Goal: Information Seeking & Learning: Learn about a topic

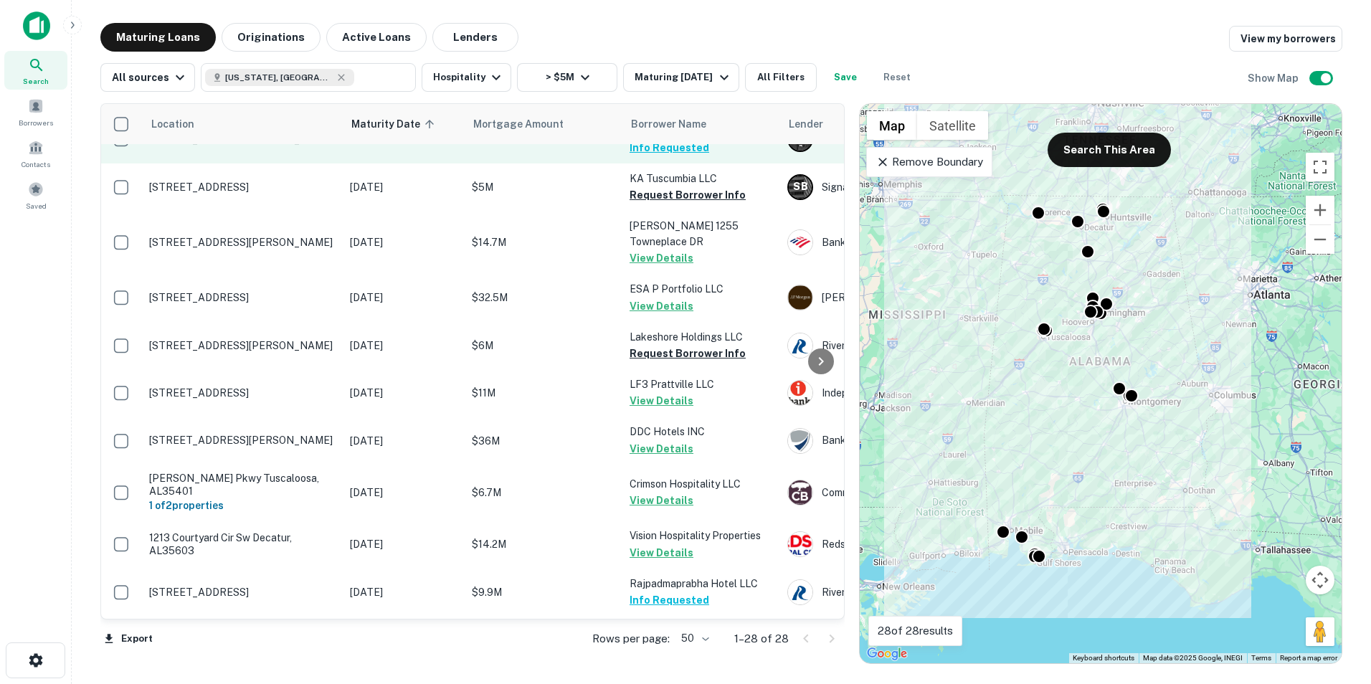
scroll to position [195, 1]
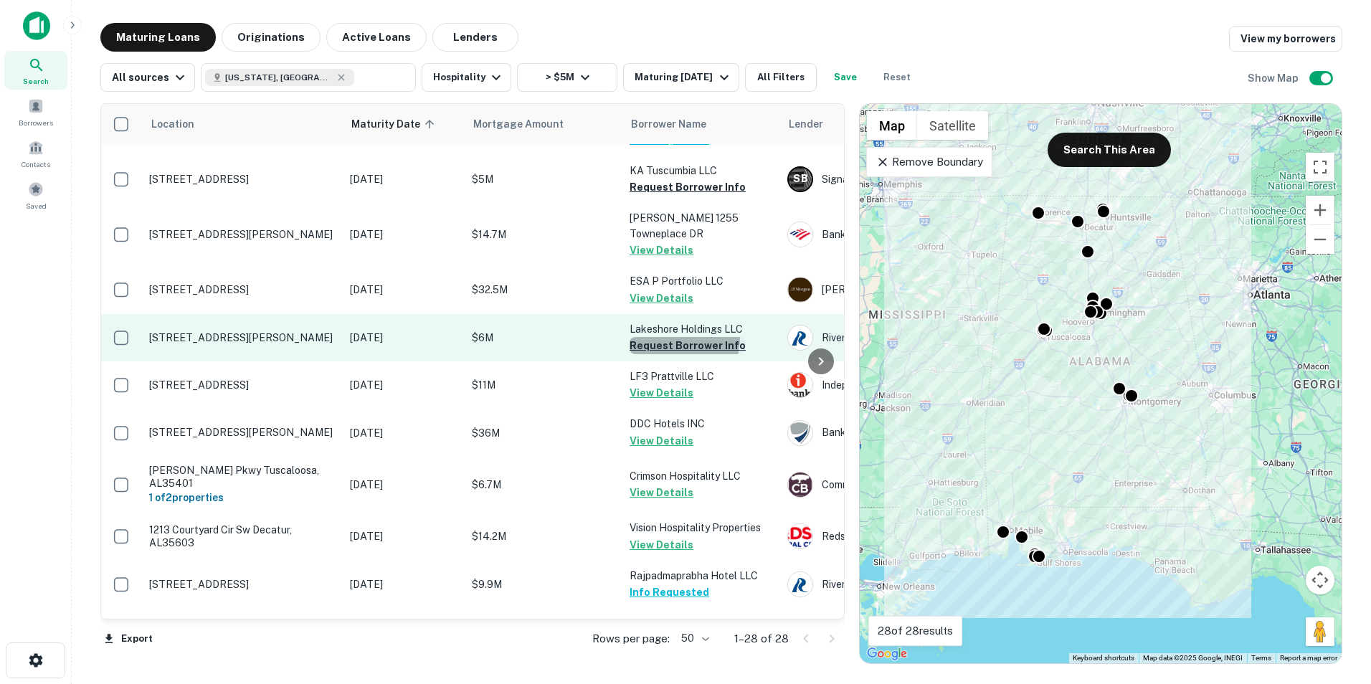
click at [670, 337] on button "Request Borrower Info" at bounding box center [687, 345] width 116 height 17
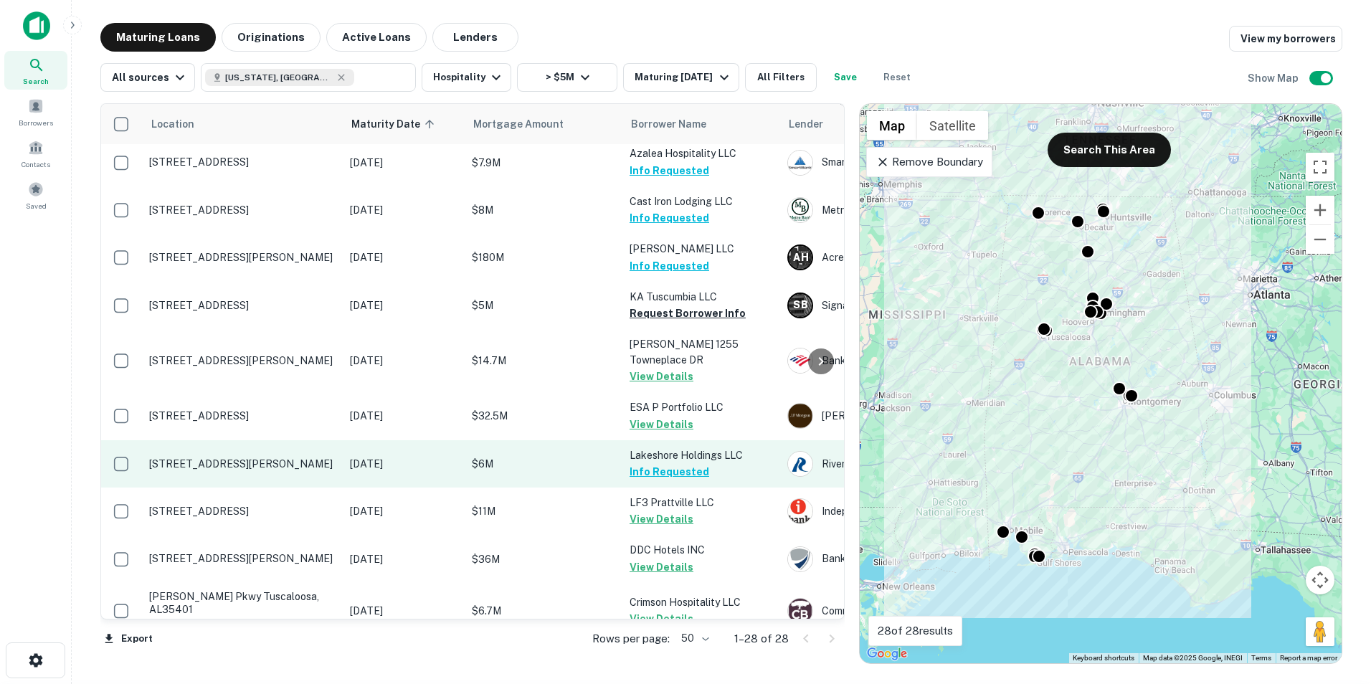
scroll to position [0, 1]
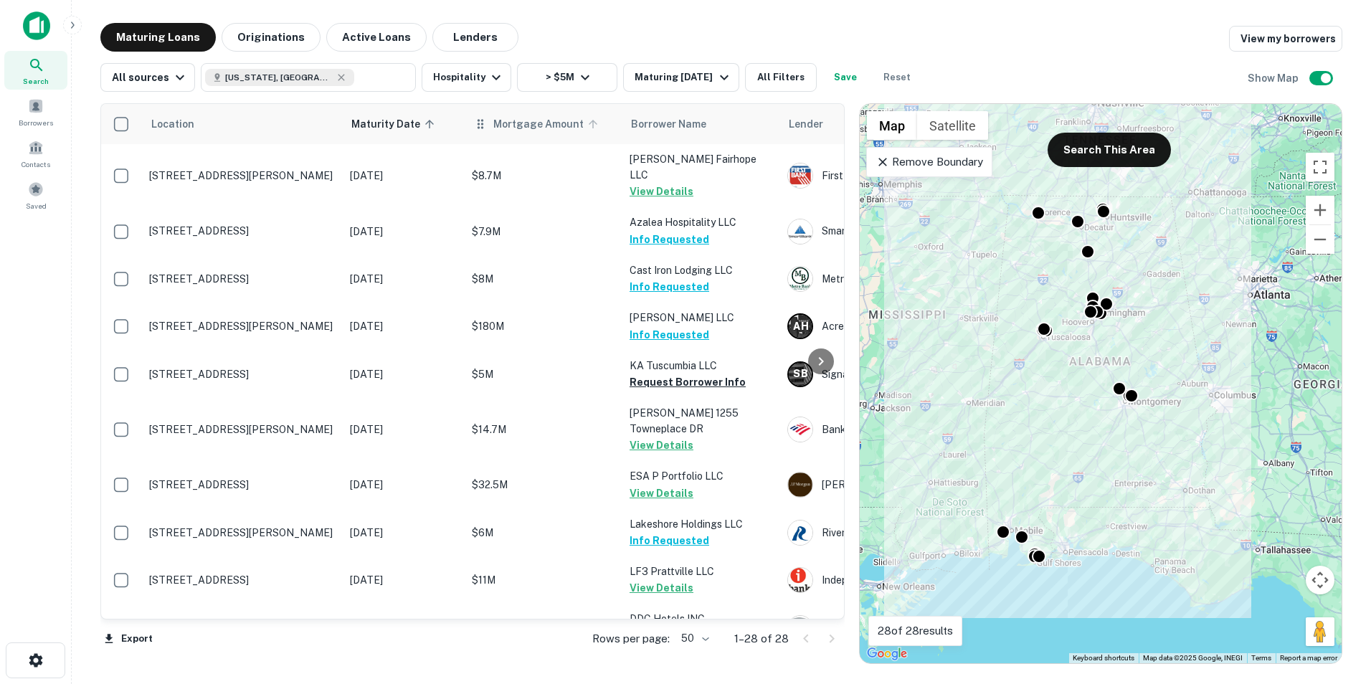
click at [502, 120] on span "Mortgage Amount" at bounding box center [547, 123] width 109 height 17
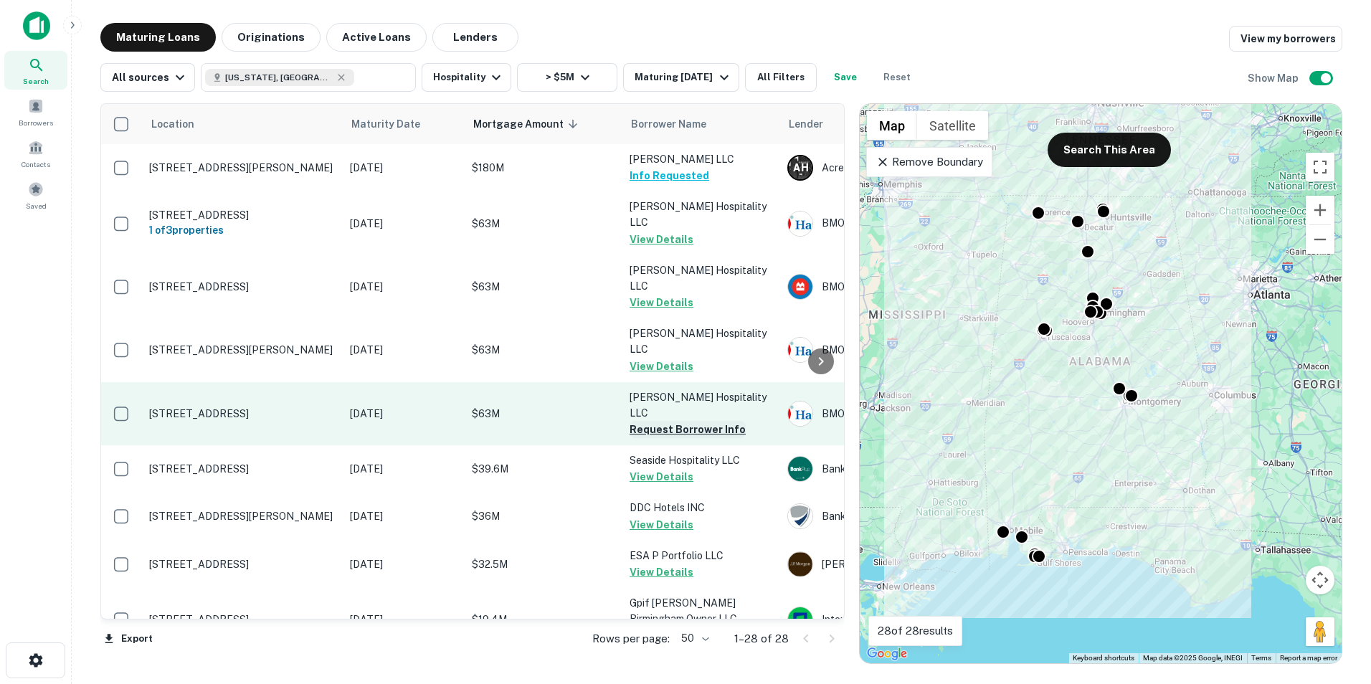
click at [664, 421] on button "Request Borrower Info" at bounding box center [687, 429] width 116 height 17
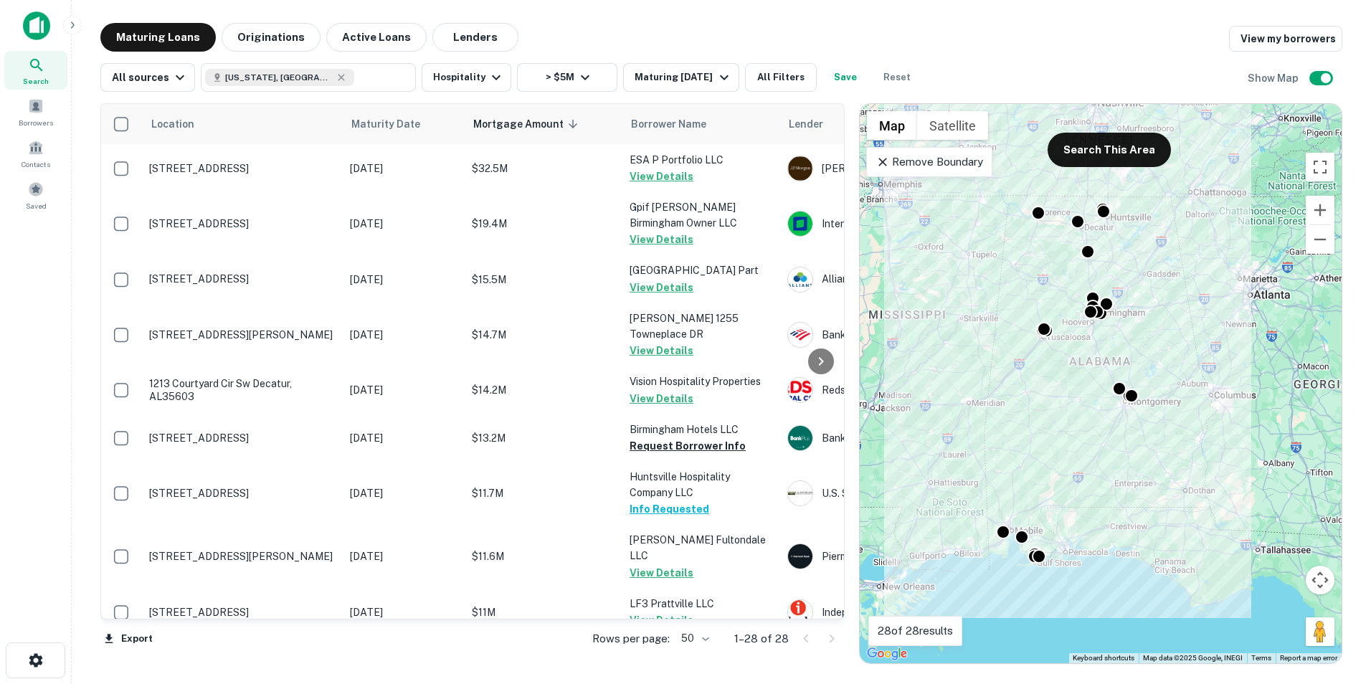
scroll to position [396, 1]
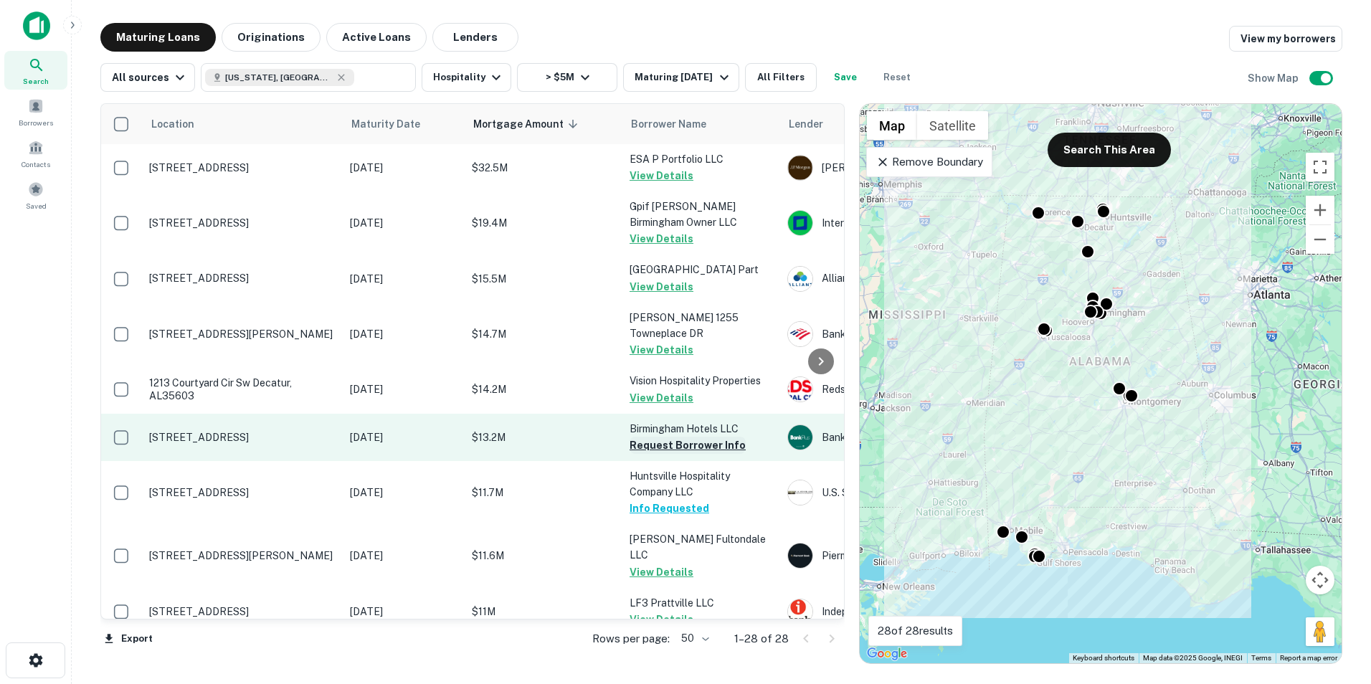
click at [645, 437] on button "Request Borrower Info" at bounding box center [687, 445] width 116 height 17
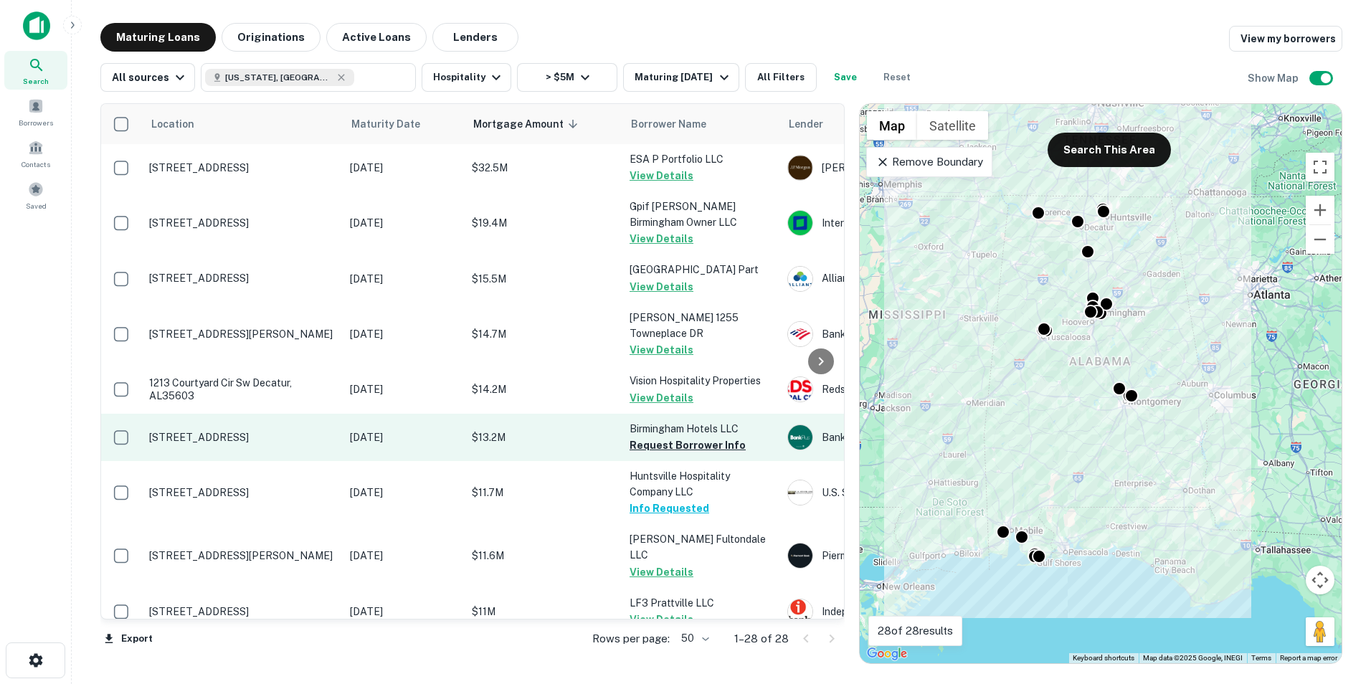
scroll to position [405, 1]
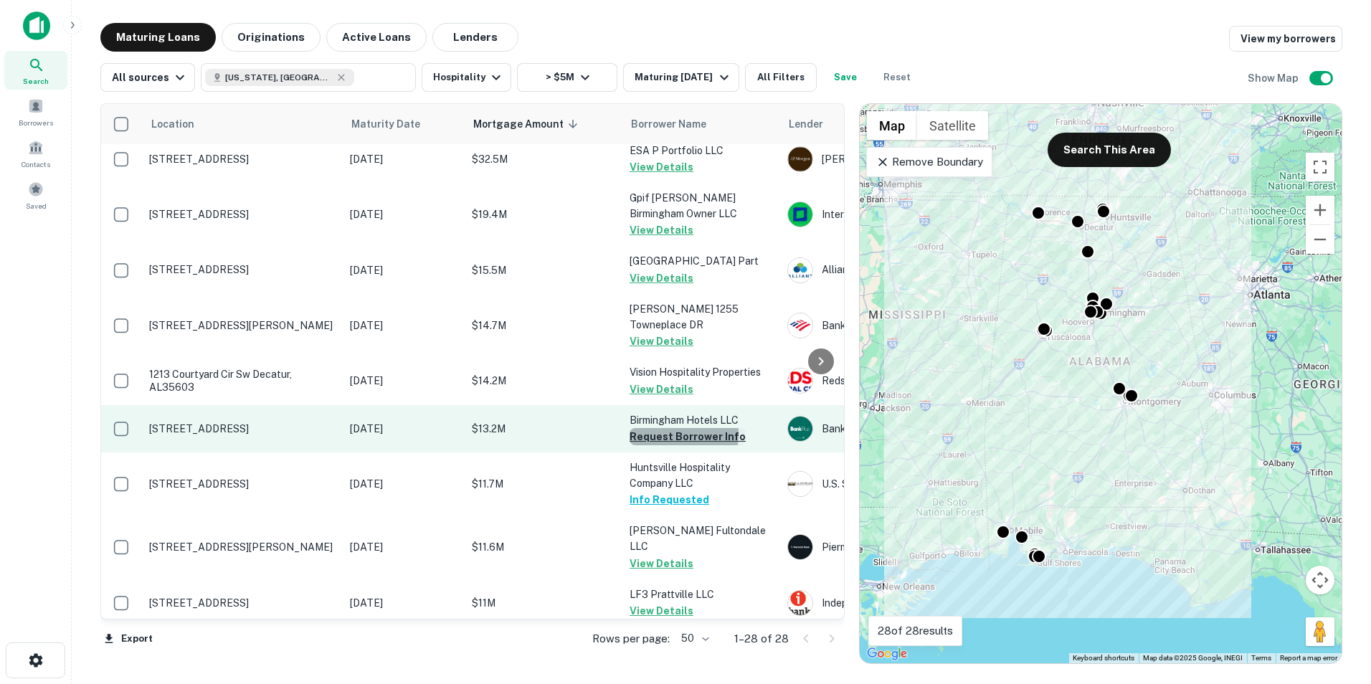
click at [653, 428] on button "Request Borrower Info" at bounding box center [687, 436] width 116 height 17
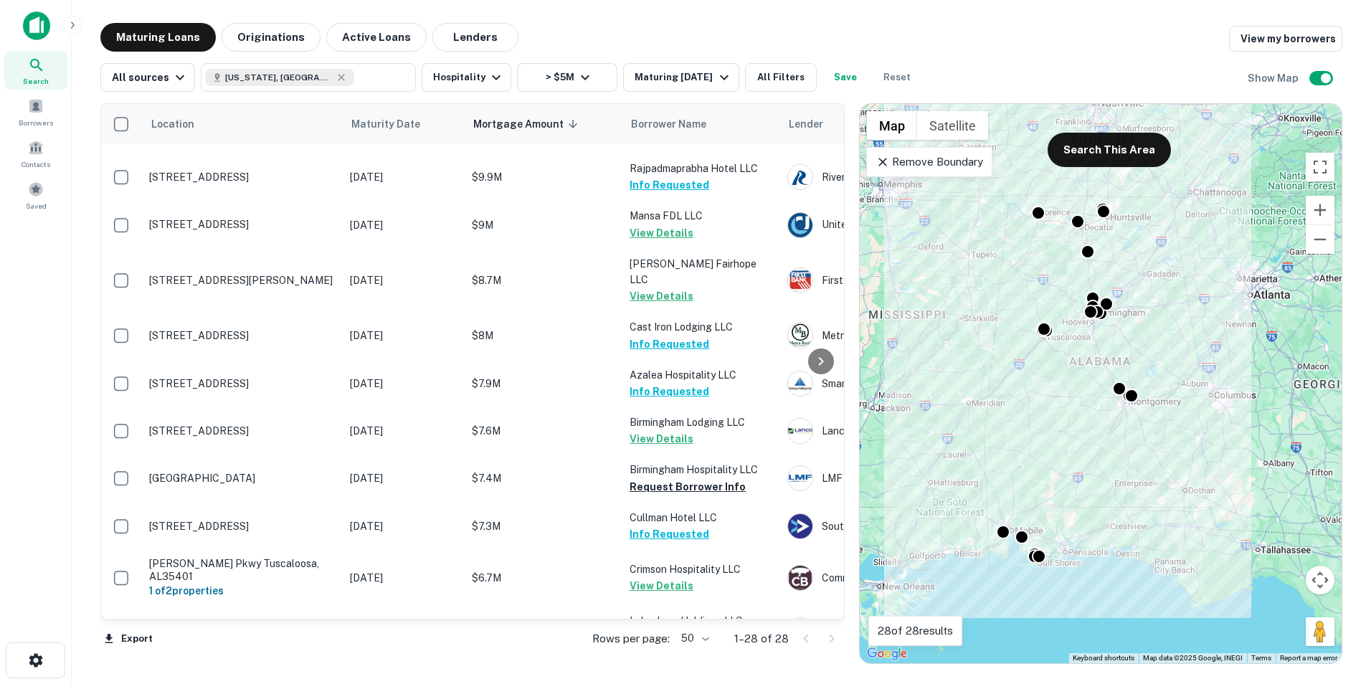
scroll to position [879, 1]
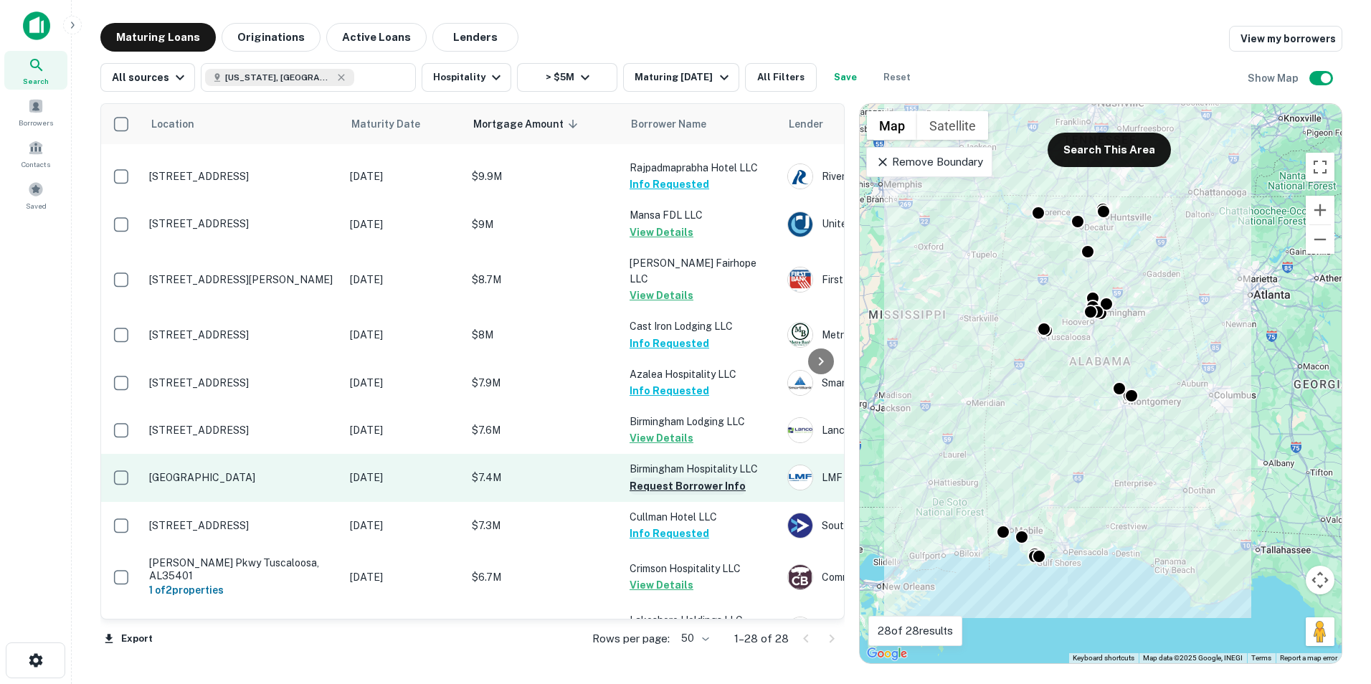
click at [662, 477] on button "Request Borrower Info" at bounding box center [687, 485] width 116 height 17
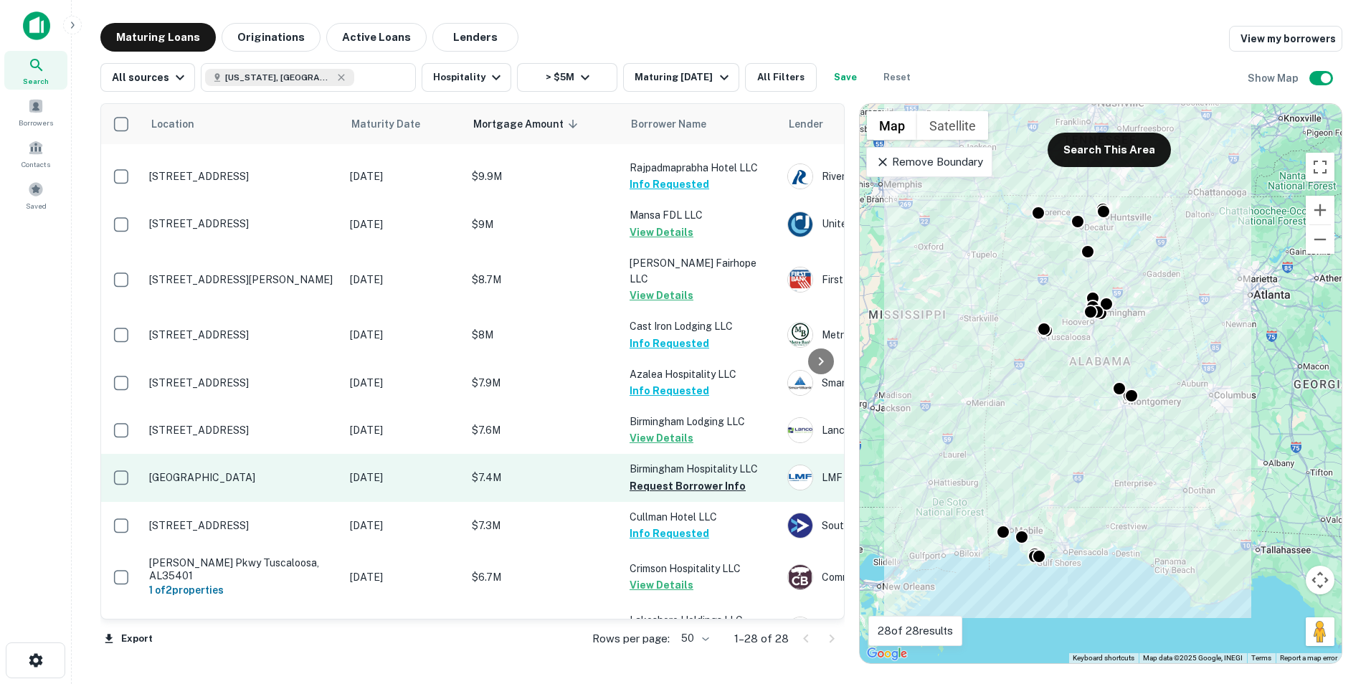
scroll to position [940, 1]
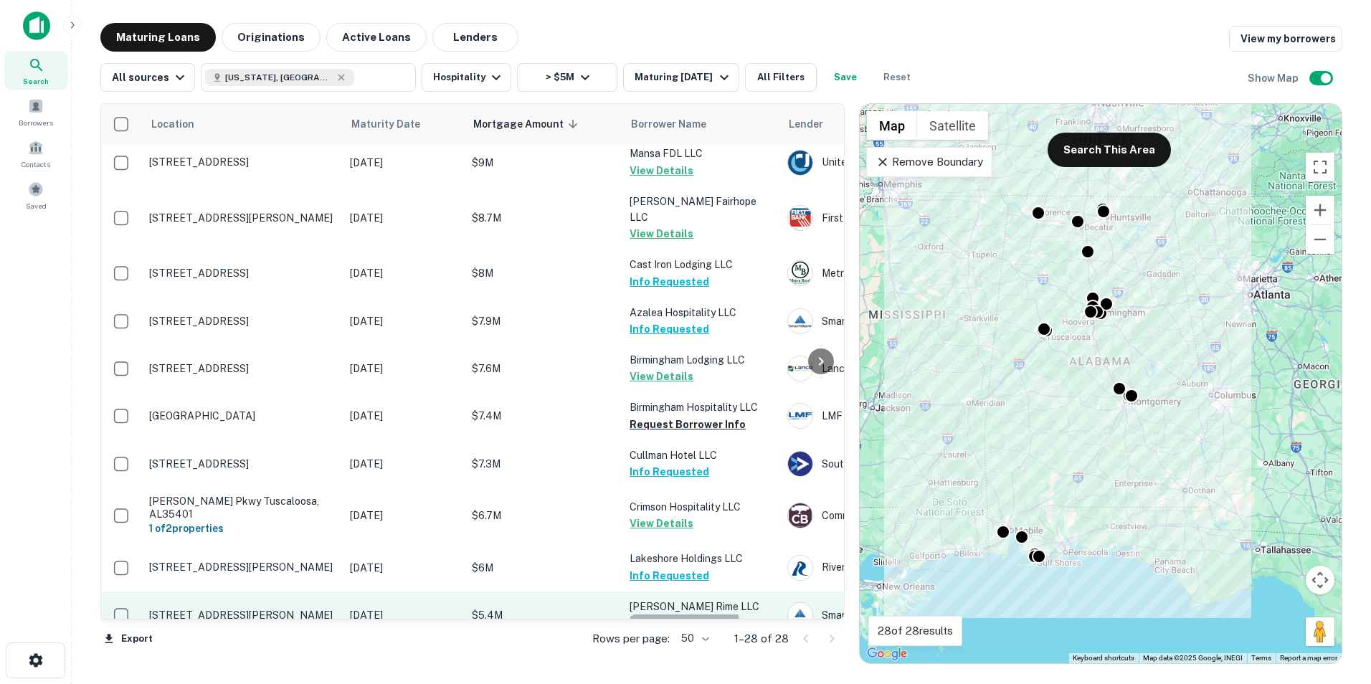
click at [647, 614] on button "Request Borrower Info" at bounding box center [687, 622] width 116 height 17
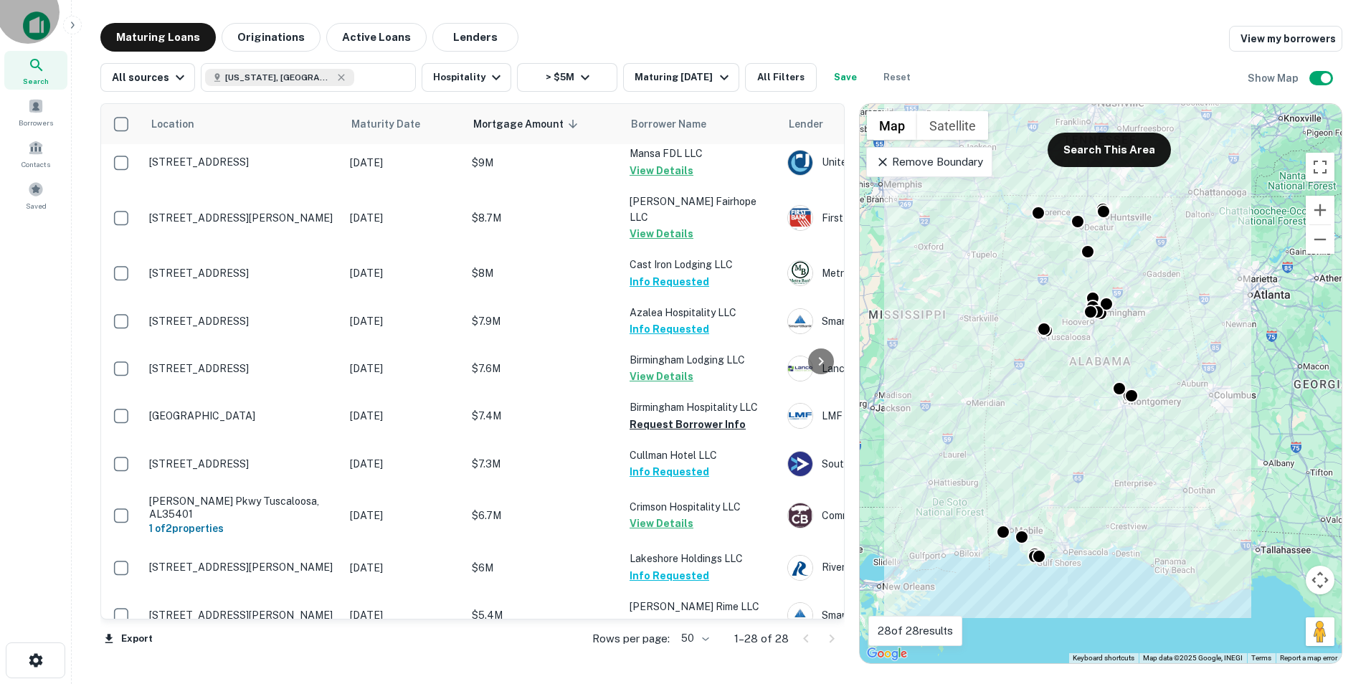
click at [705, 662] on button "Request Borrower Info" at bounding box center [687, 670] width 116 height 17
click at [335, 81] on icon at bounding box center [340, 77] width 11 height 11
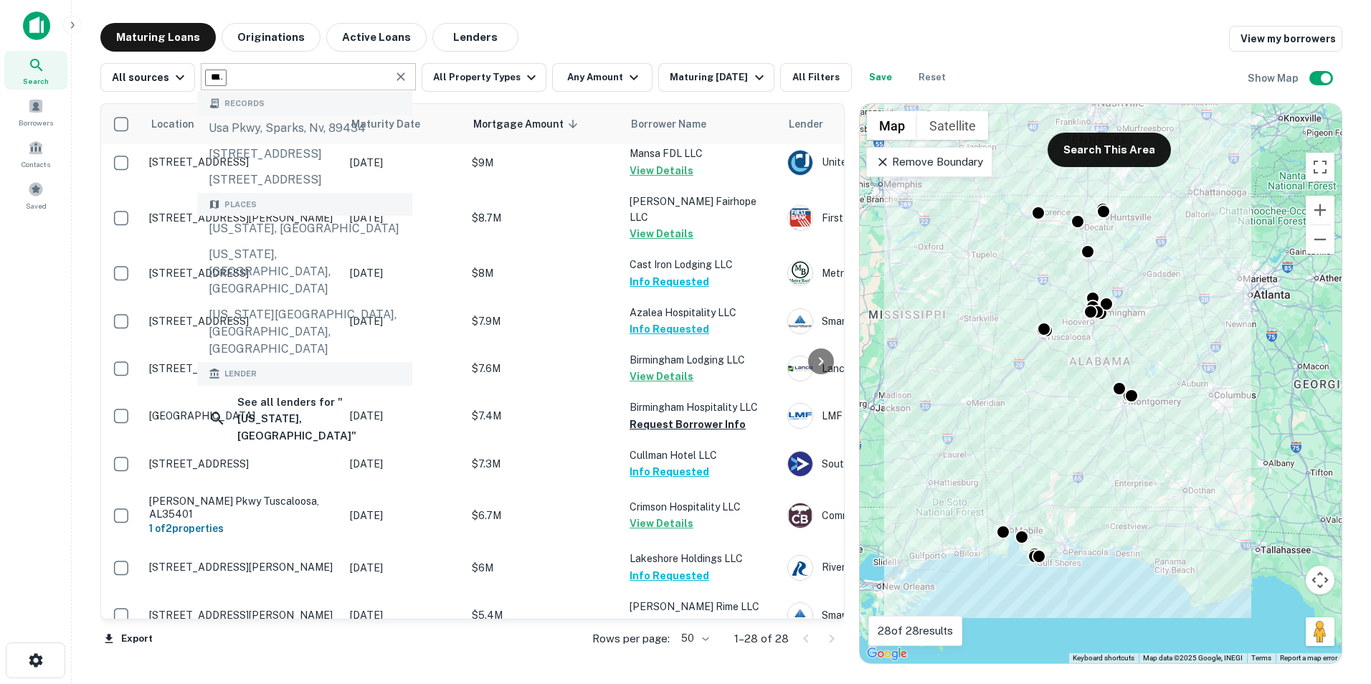
drag, startPoint x: 376, startPoint y: 83, endPoint x: 227, endPoint y: 63, distance: 149.7
click at [227, 63] on div "**********" at bounding box center [308, 76] width 215 height 27
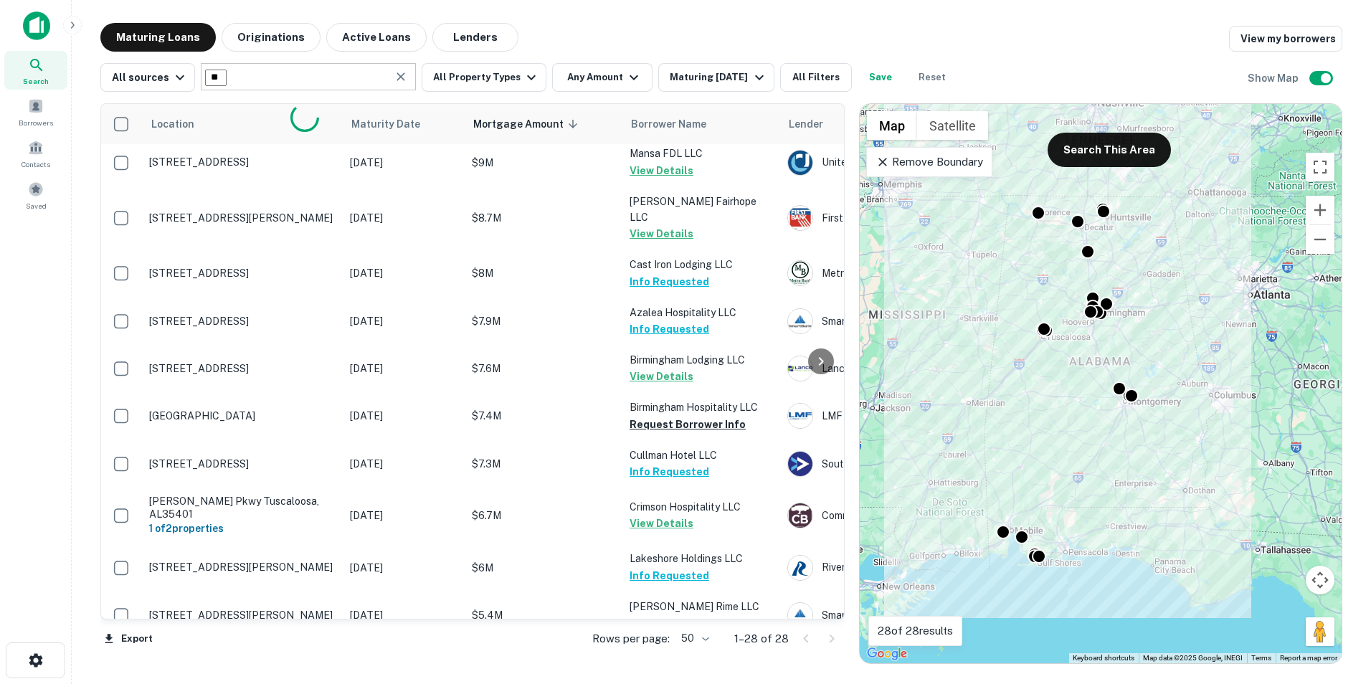
type input "*"
type input "*****"
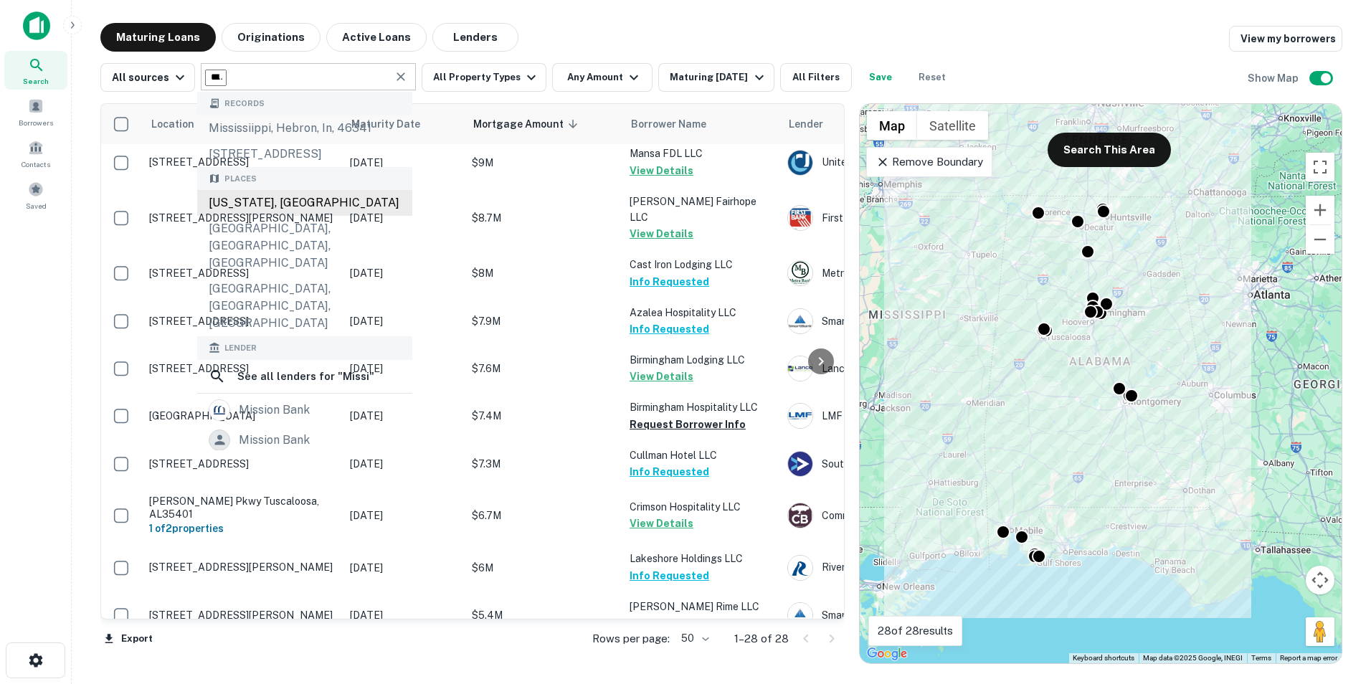
click at [252, 216] on div "[US_STATE], [GEOGRAPHIC_DATA]" at bounding box center [304, 203] width 215 height 26
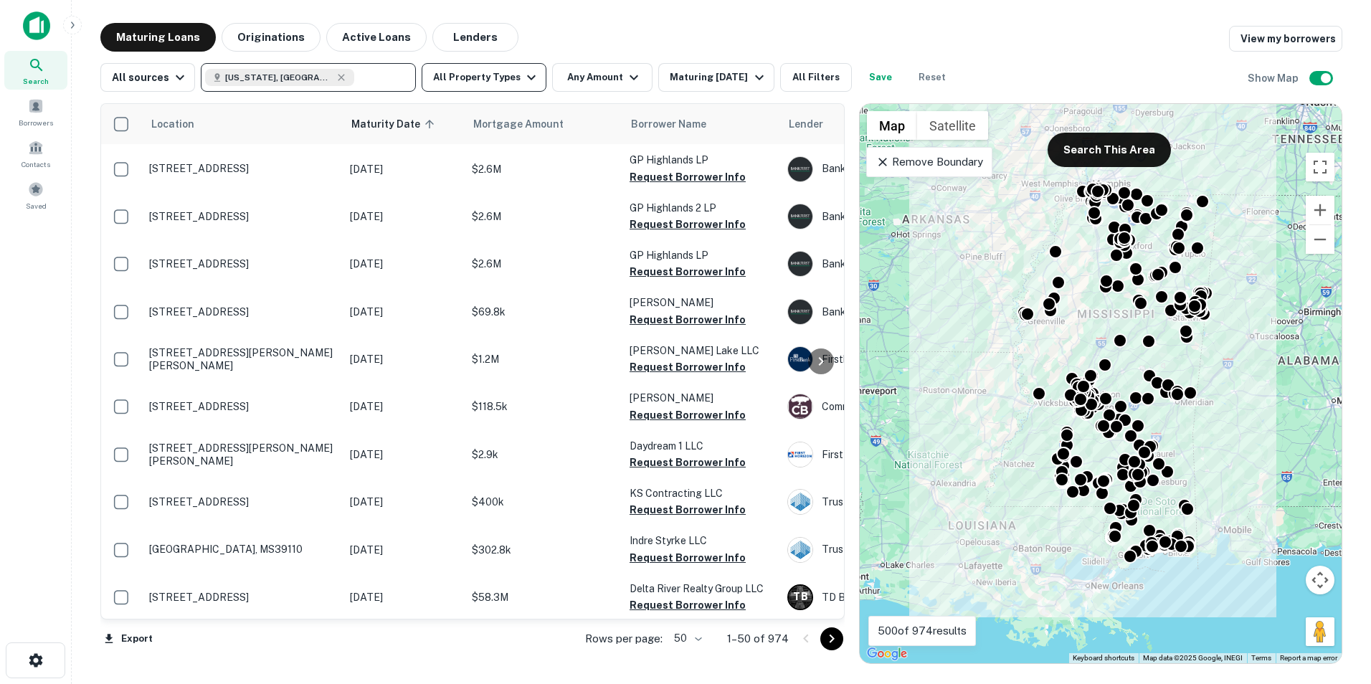
click at [523, 84] on icon "button" at bounding box center [531, 77] width 17 height 17
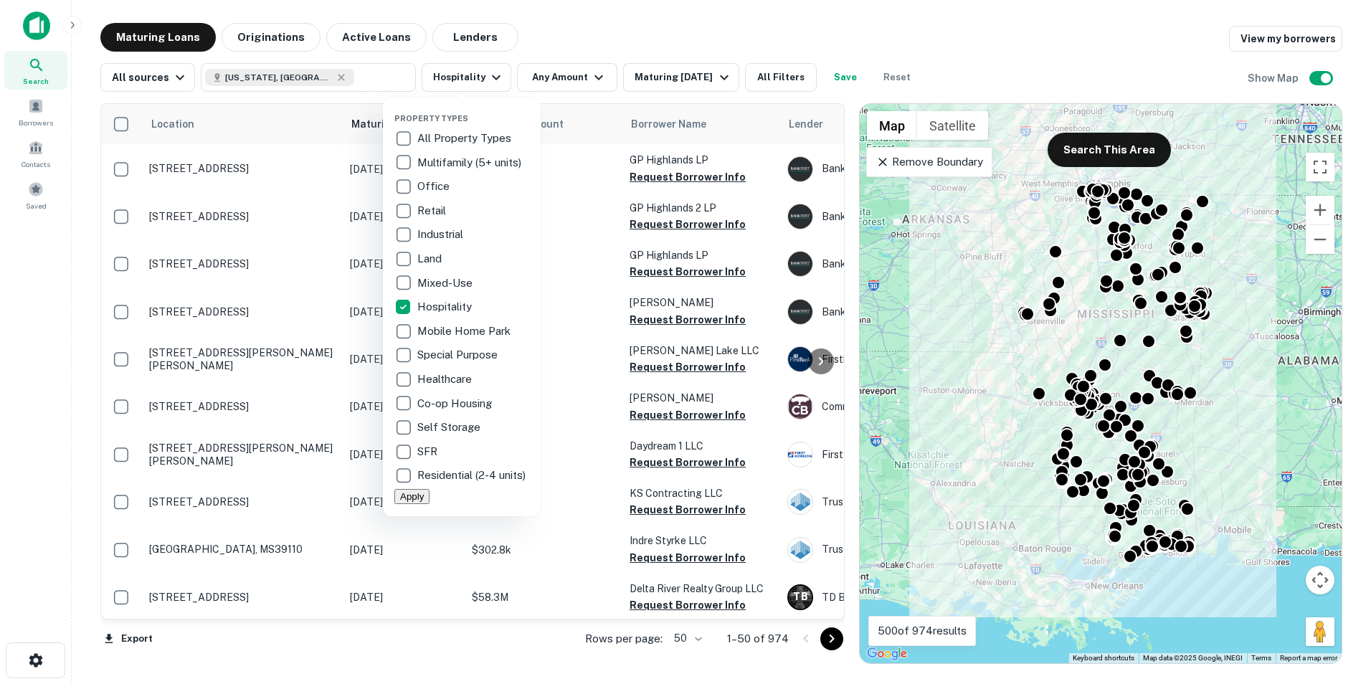
click at [429, 504] on button "Apply" at bounding box center [411, 496] width 35 height 15
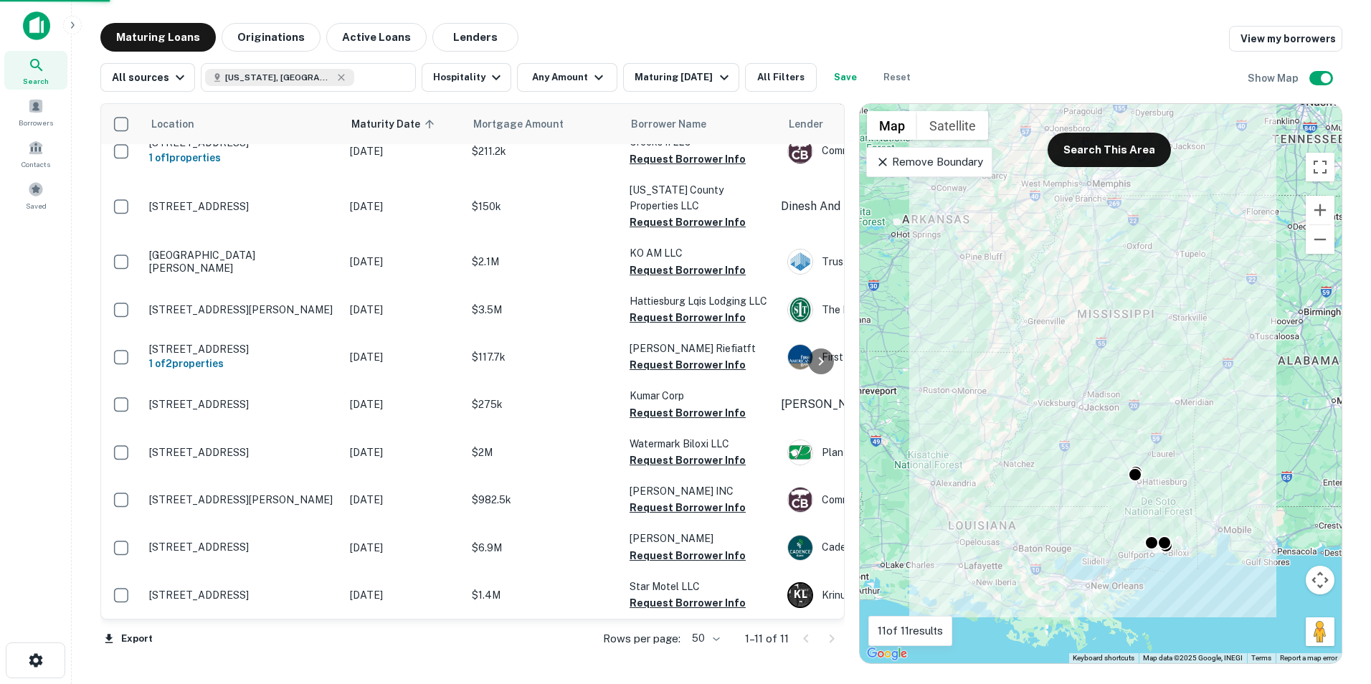
scroll to position [78, 1]
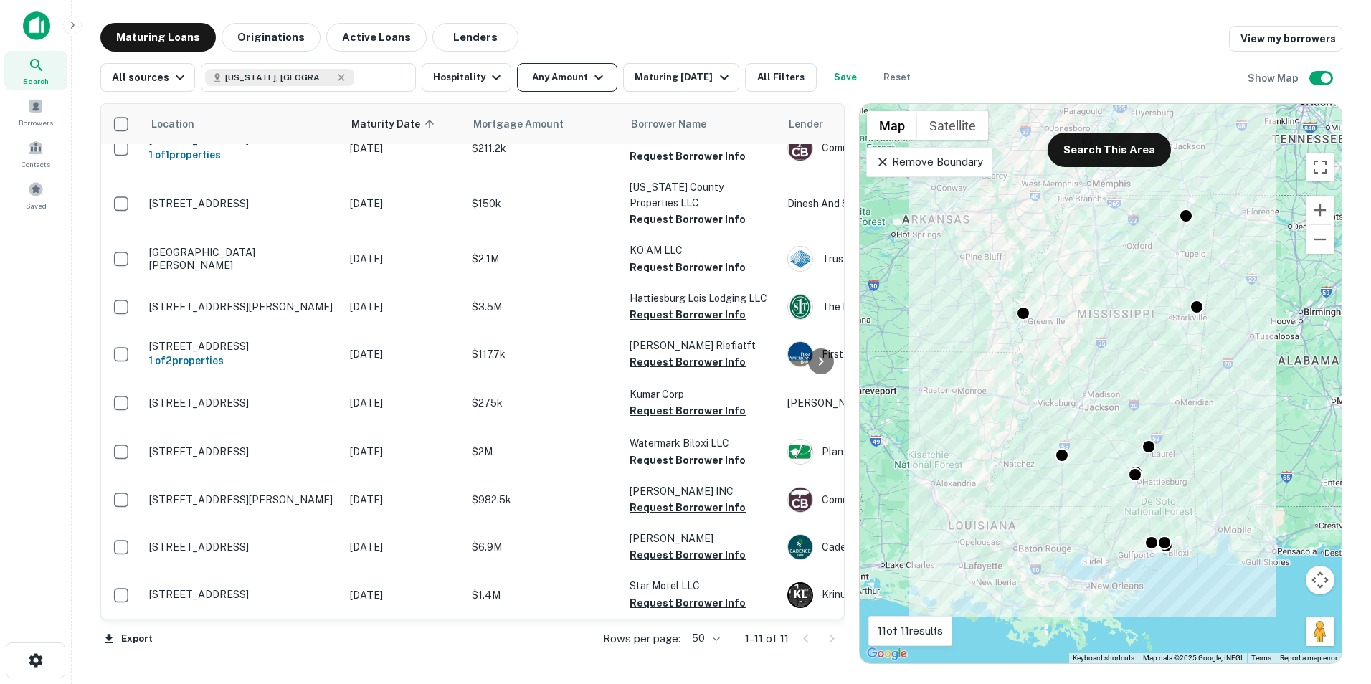
click at [590, 71] on icon "button" at bounding box center [598, 77] width 17 height 17
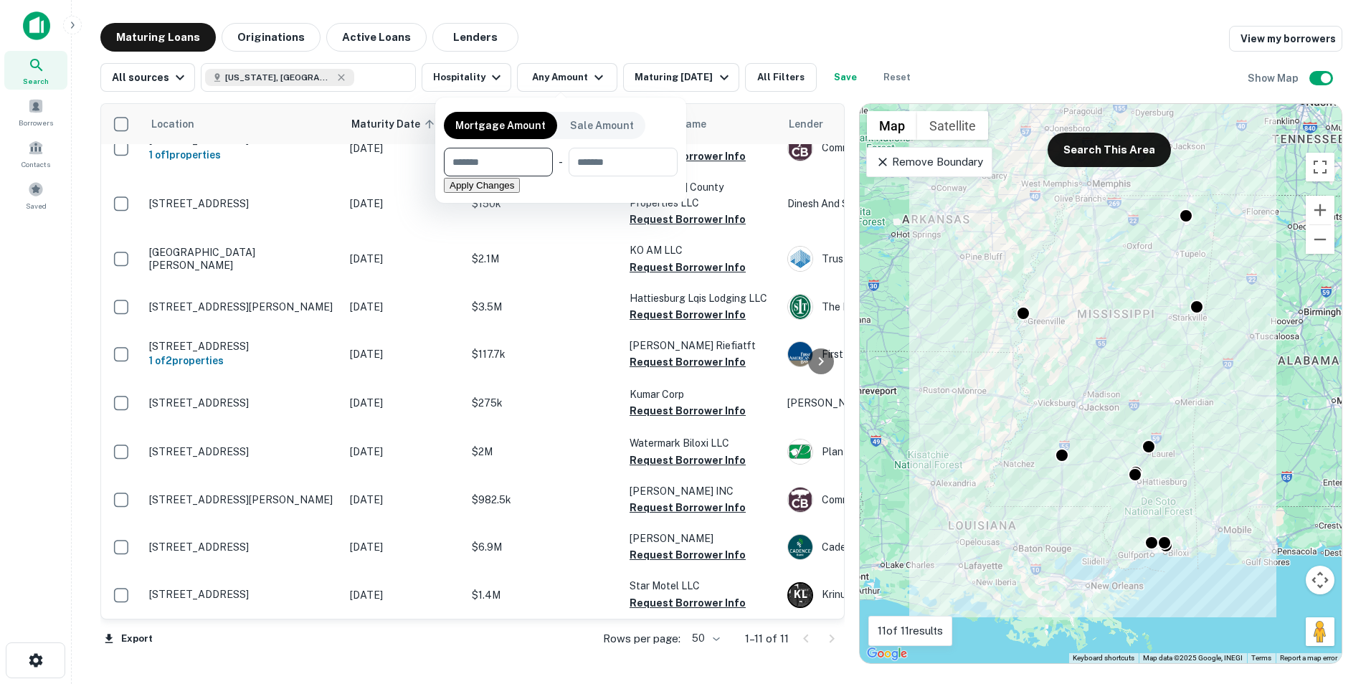
click at [520, 165] on input "number" at bounding box center [493, 162] width 99 height 29
type input "*******"
click at [520, 193] on button "Apply Changes" at bounding box center [482, 185] width 76 height 15
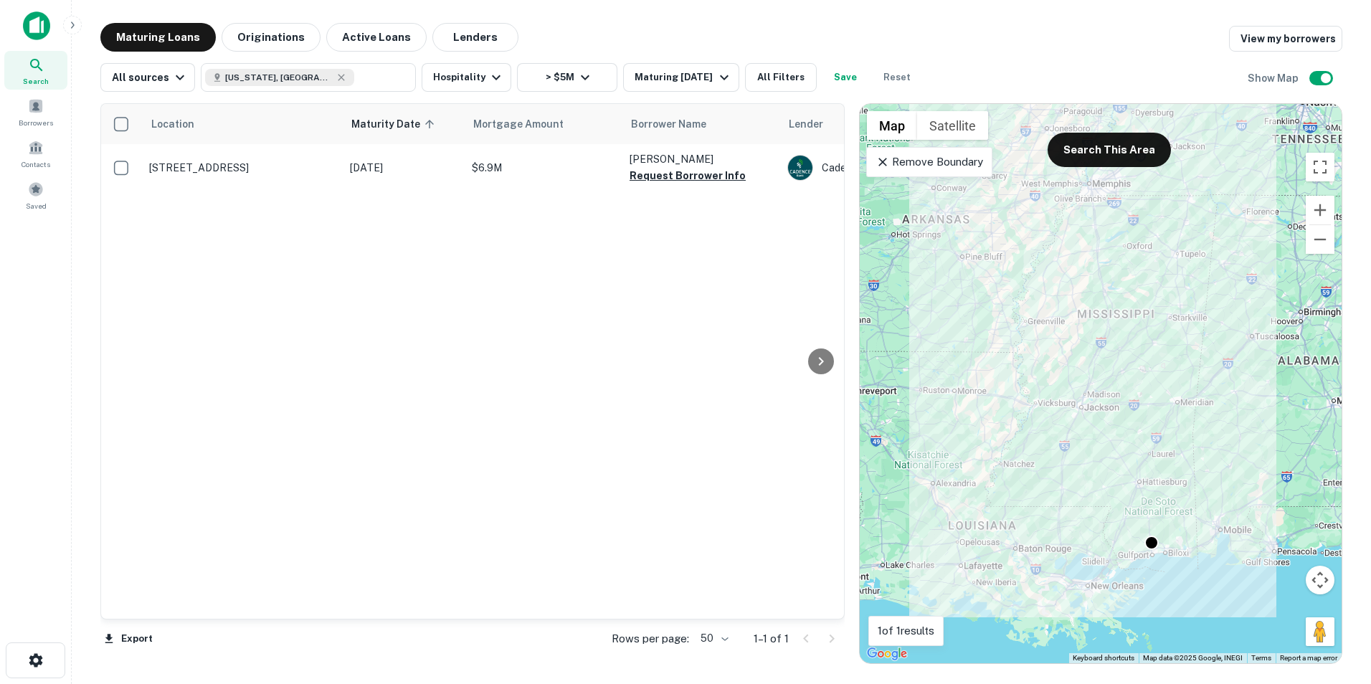
scroll to position [0, 1]
click at [733, 75] on icon "button" at bounding box center [723, 77] width 17 height 17
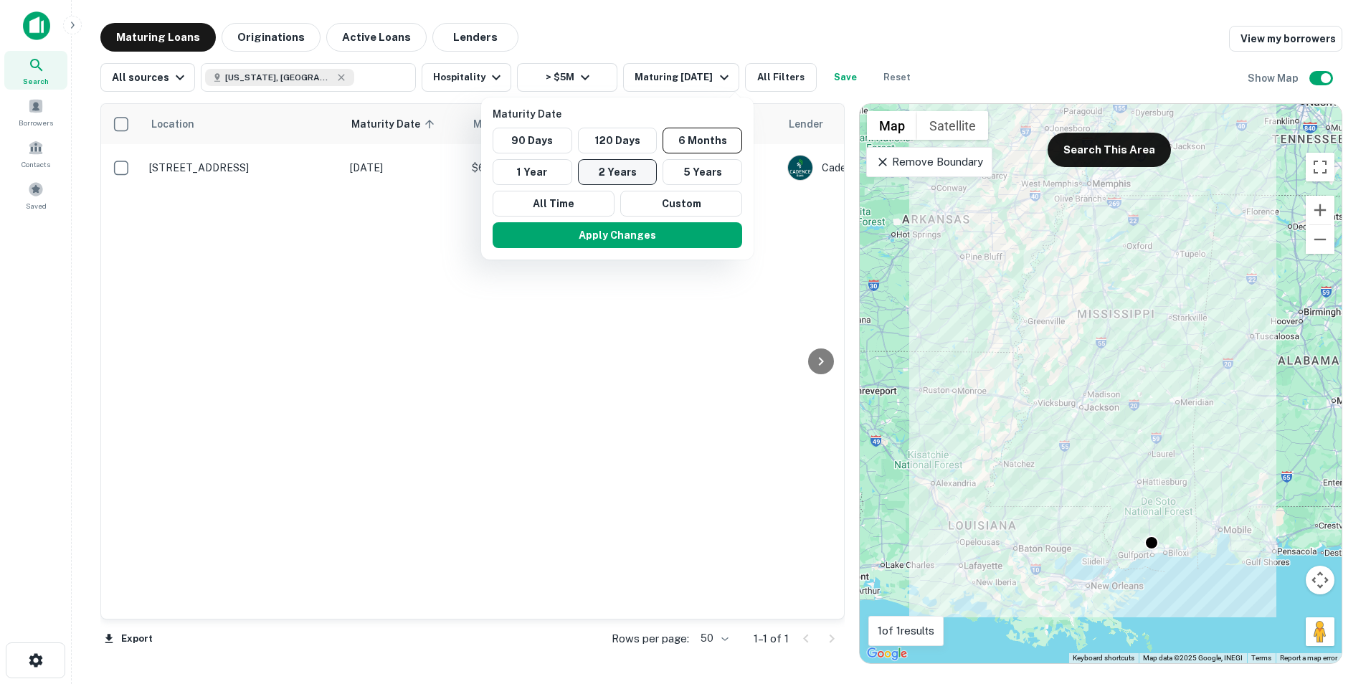
click at [615, 169] on button "2 Years" at bounding box center [618, 172] width 80 height 26
click at [593, 242] on button "Apply Changes" at bounding box center [607, 235] width 249 height 26
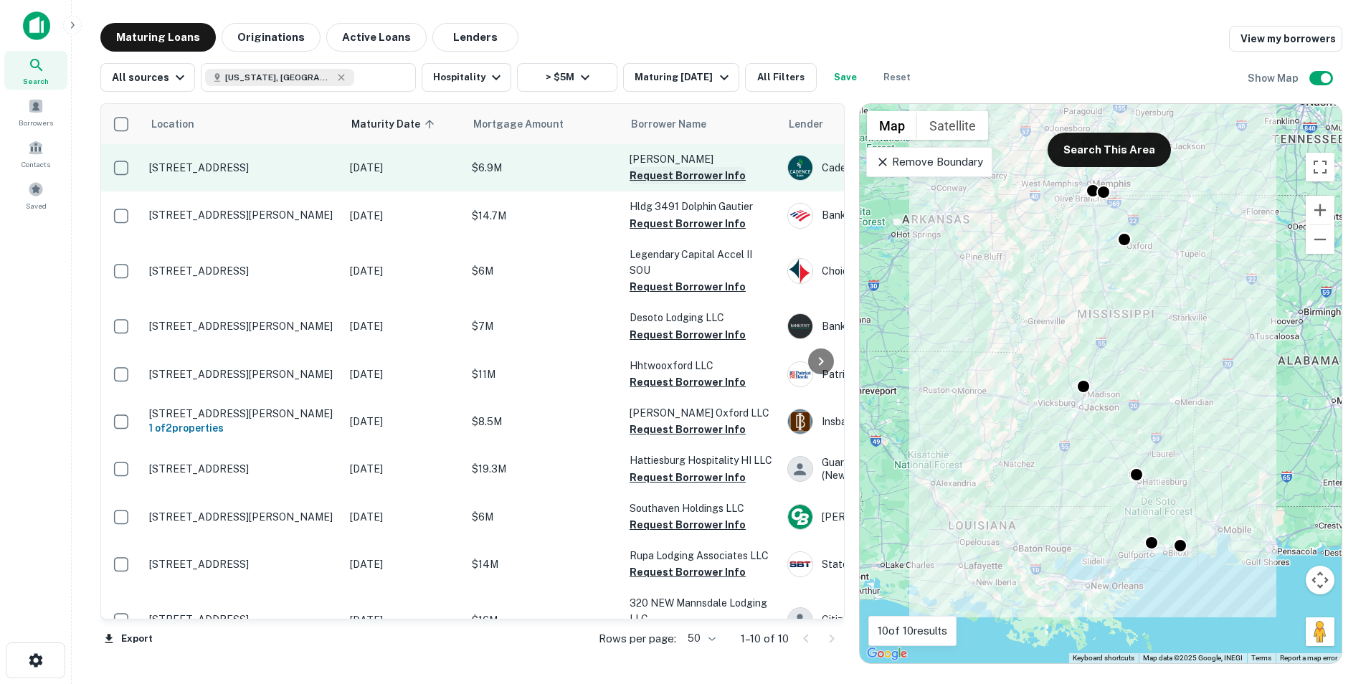
click at [677, 176] on button "Request Borrower Info" at bounding box center [687, 175] width 116 height 17
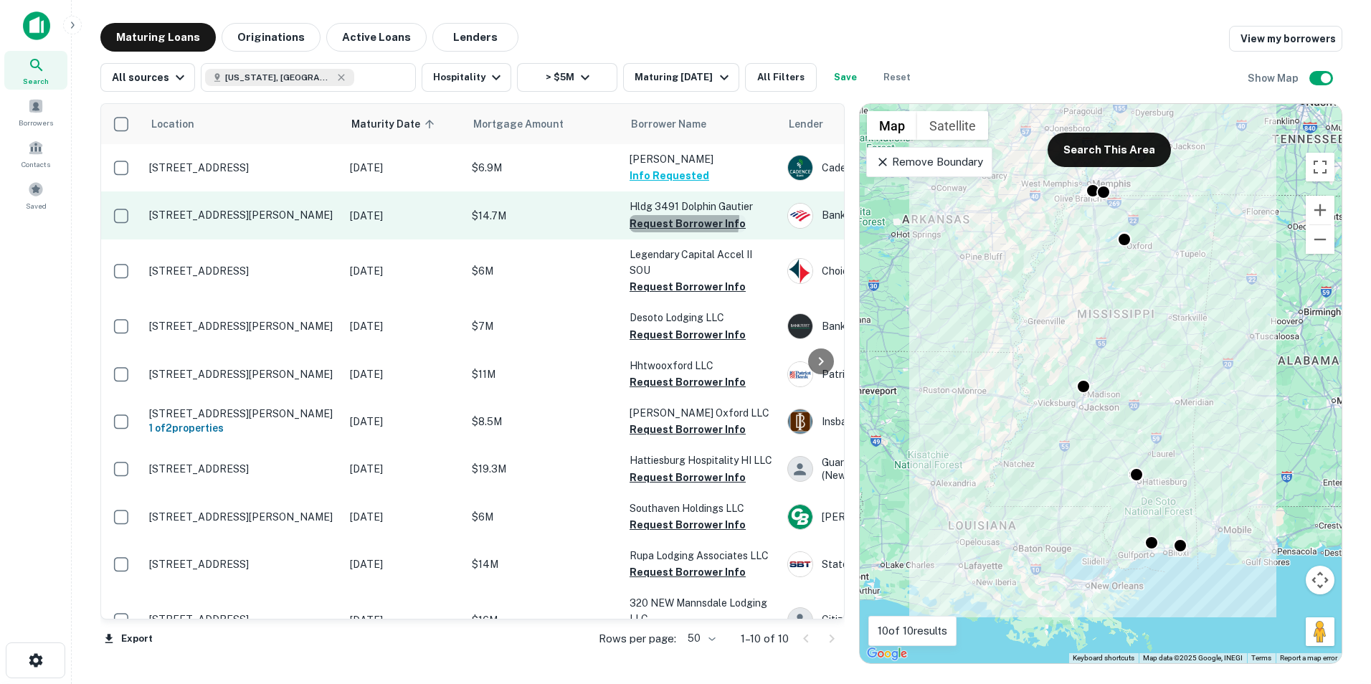
click at [669, 219] on button "Request Borrower Info" at bounding box center [687, 223] width 116 height 17
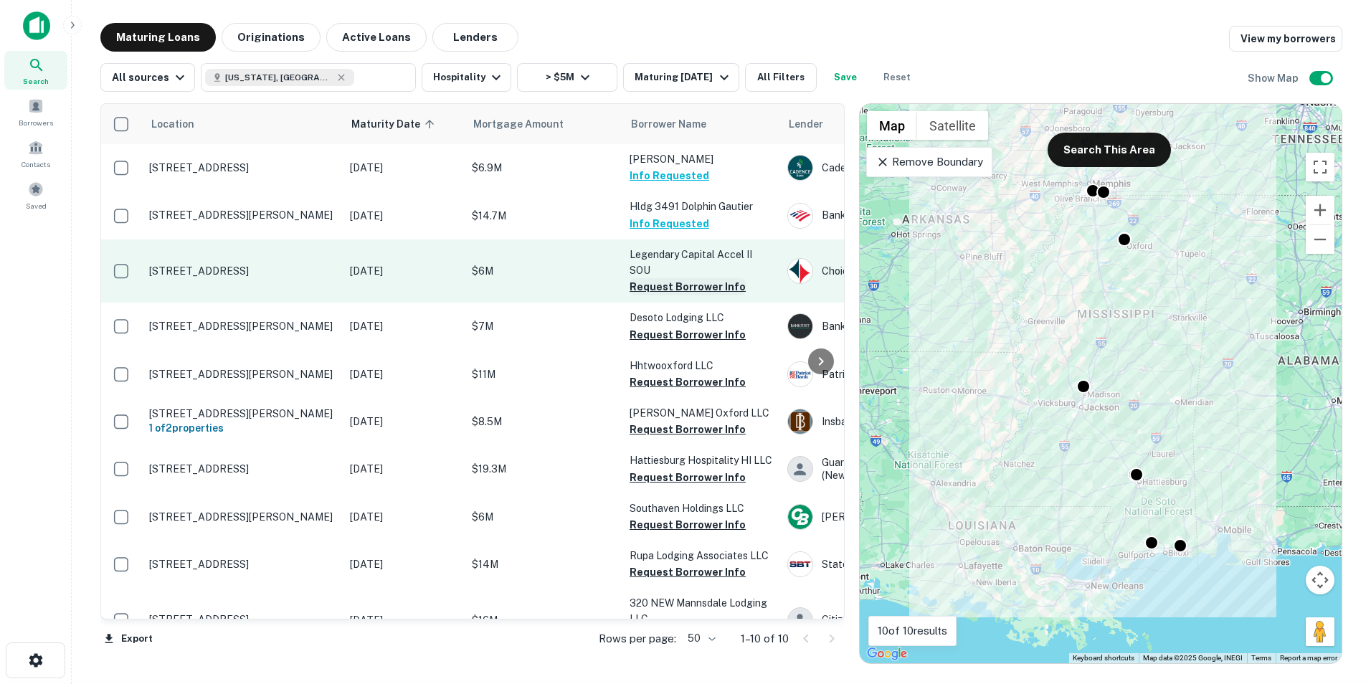
click at [662, 286] on button "Request Borrower Info" at bounding box center [687, 286] width 116 height 17
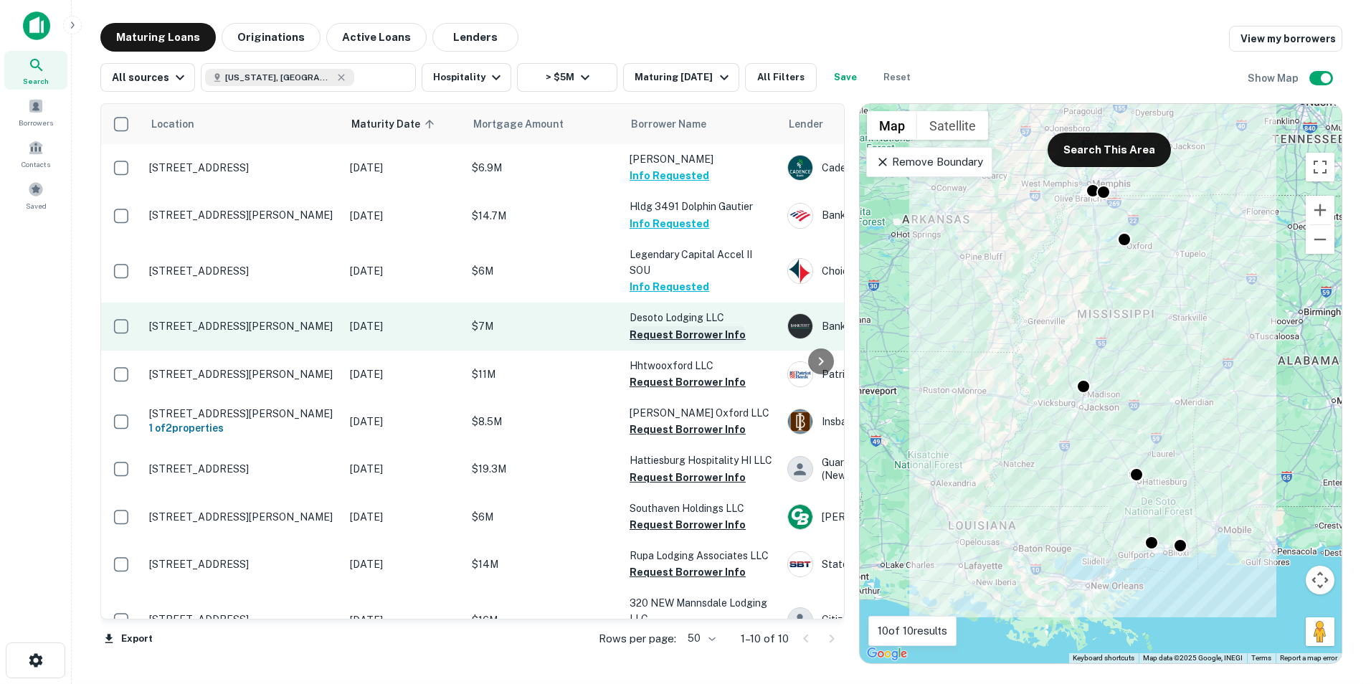
click at [662, 336] on button "Request Borrower Info" at bounding box center [687, 334] width 116 height 17
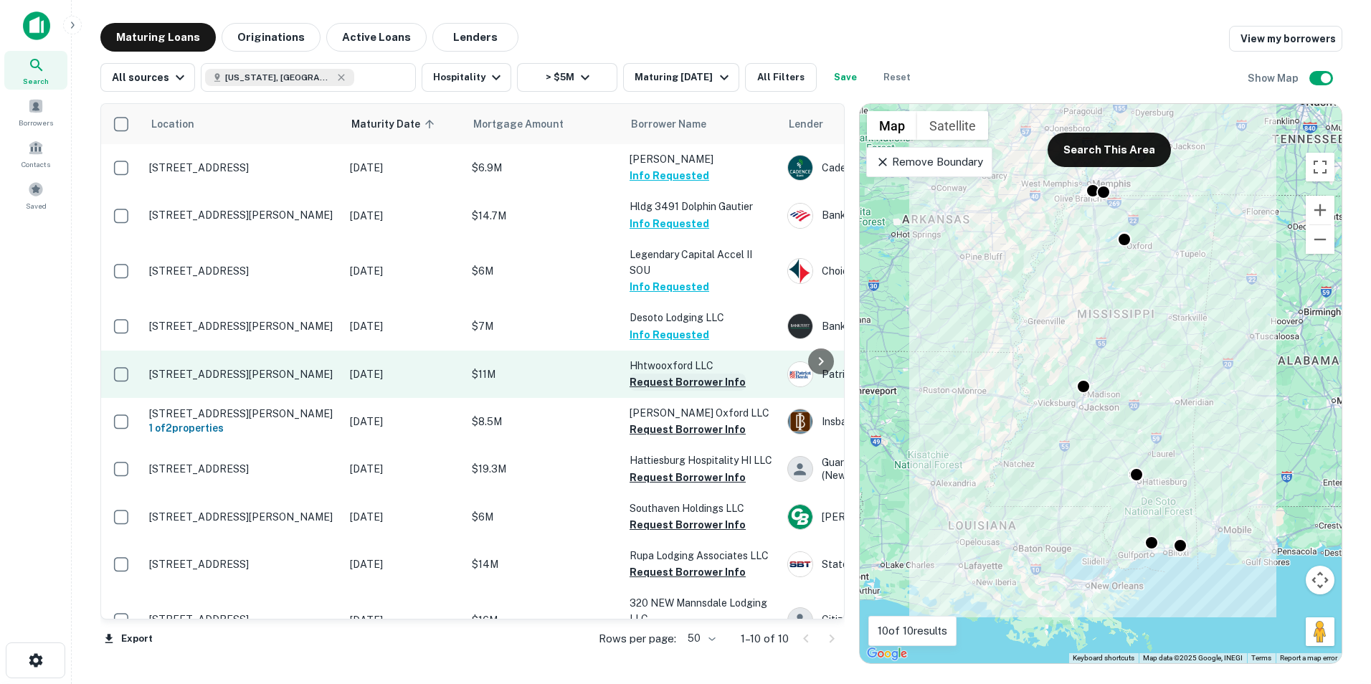
click at [662, 381] on button "Request Borrower Info" at bounding box center [687, 381] width 116 height 17
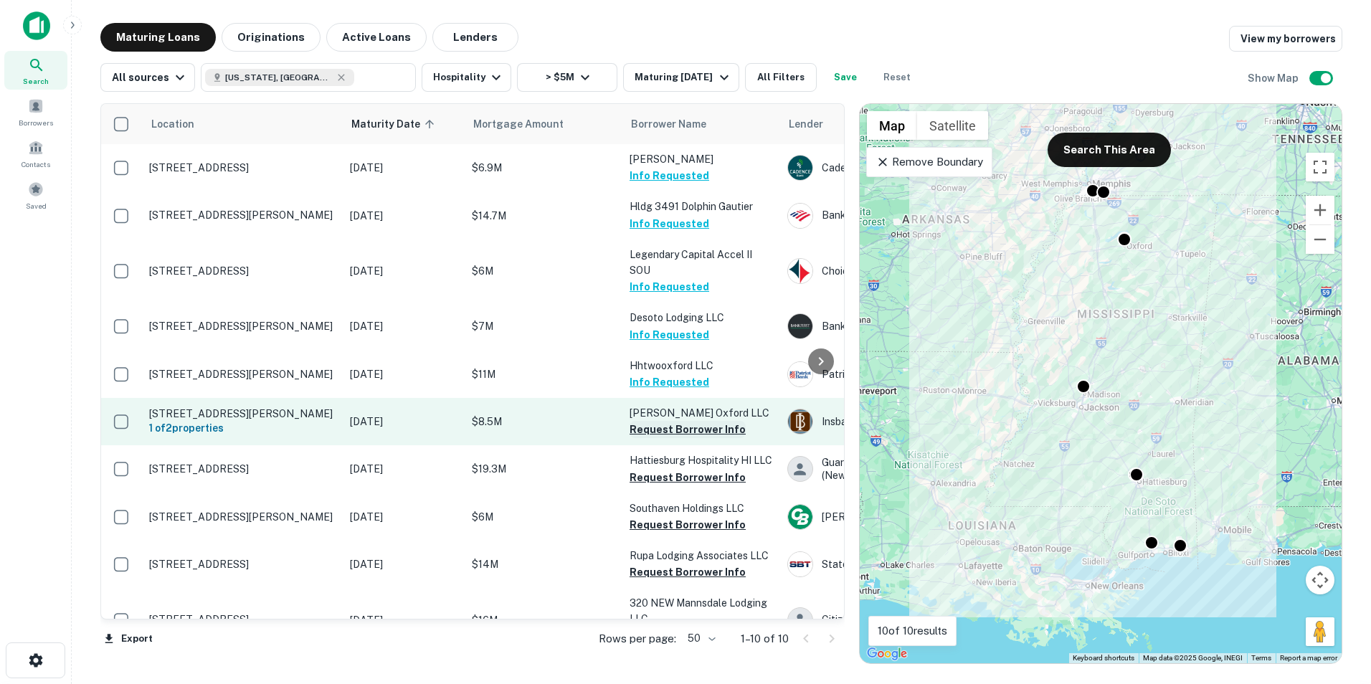
click at [664, 428] on button "Request Borrower Info" at bounding box center [687, 429] width 116 height 17
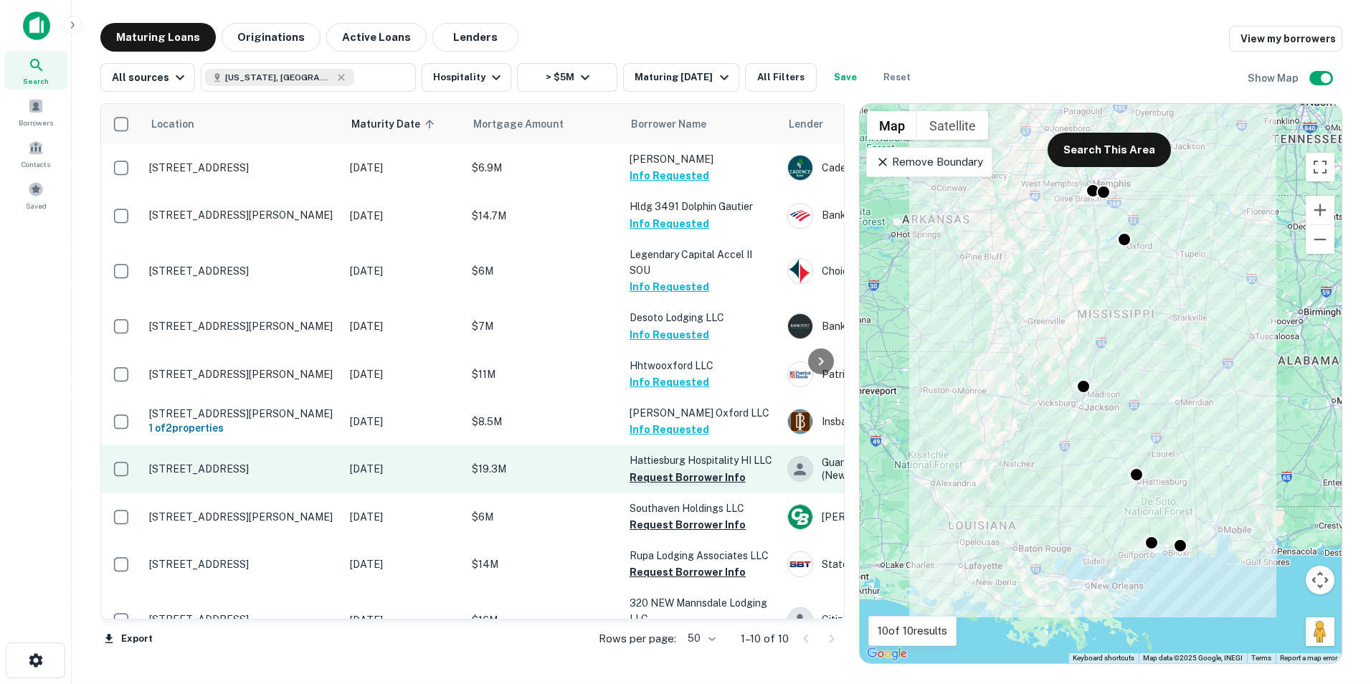
click at [659, 478] on button "Request Borrower Info" at bounding box center [687, 477] width 116 height 17
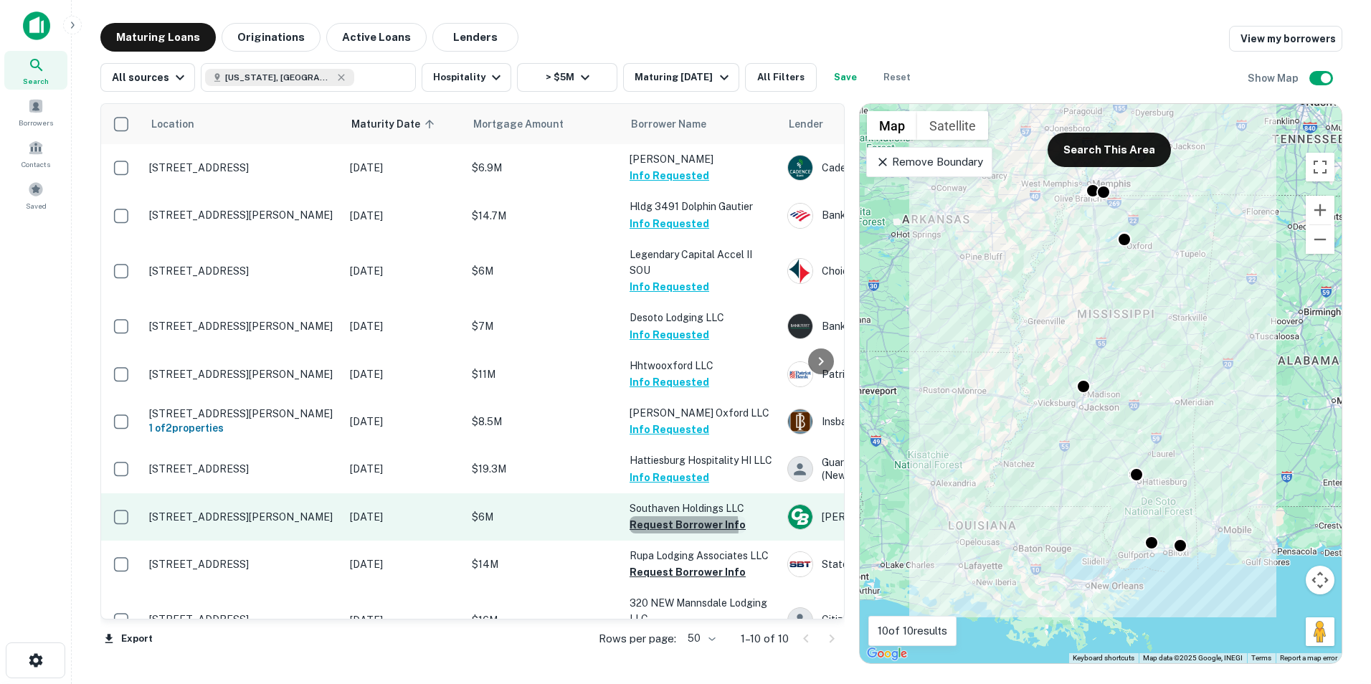
click at [662, 528] on button "Request Borrower Info" at bounding box center [687, 524] width 116 height 17
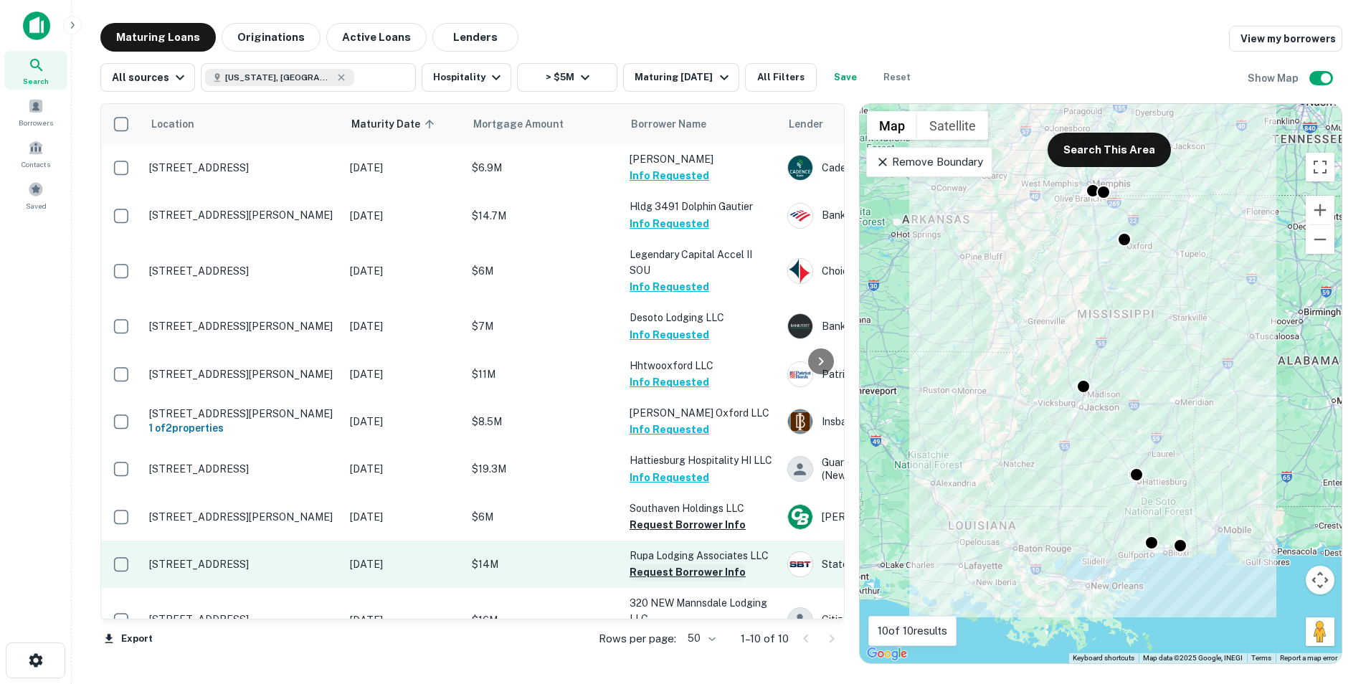
click at [677, 580] on button "Request Borrower Info" at bounding box center [687, 571] width 116 height 17
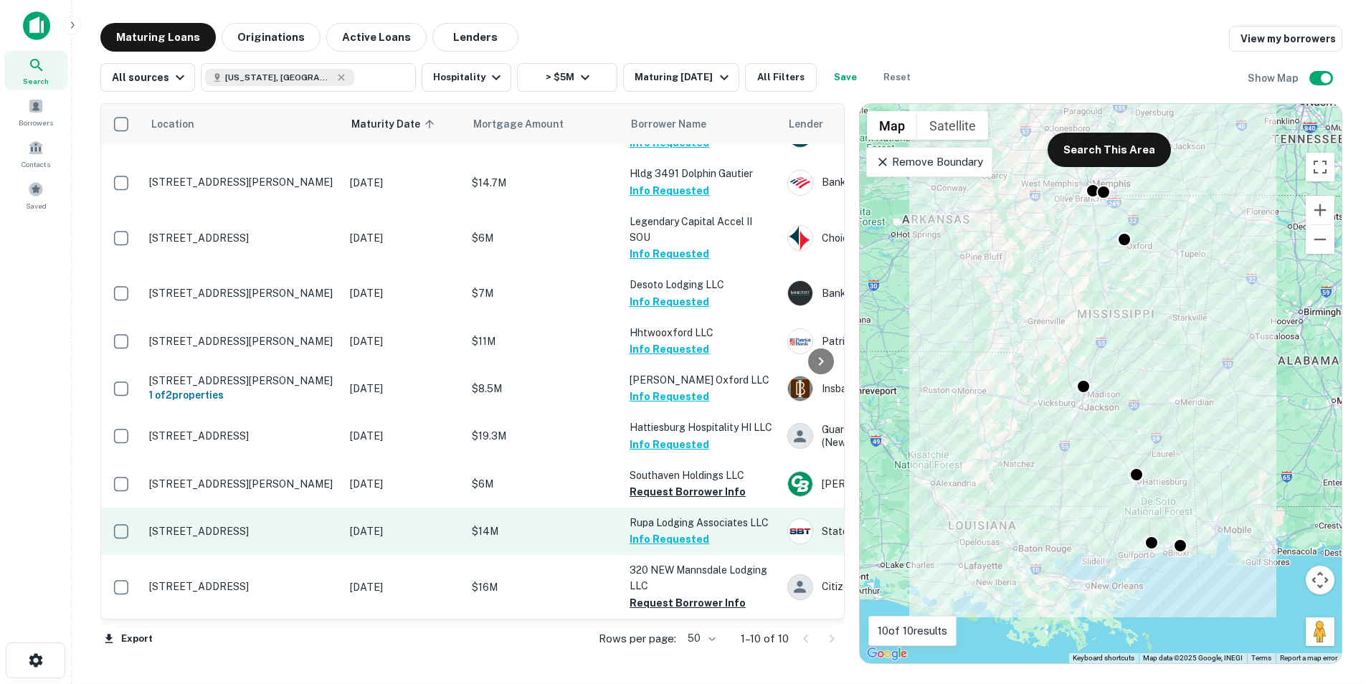
scroll to position [44, 1]
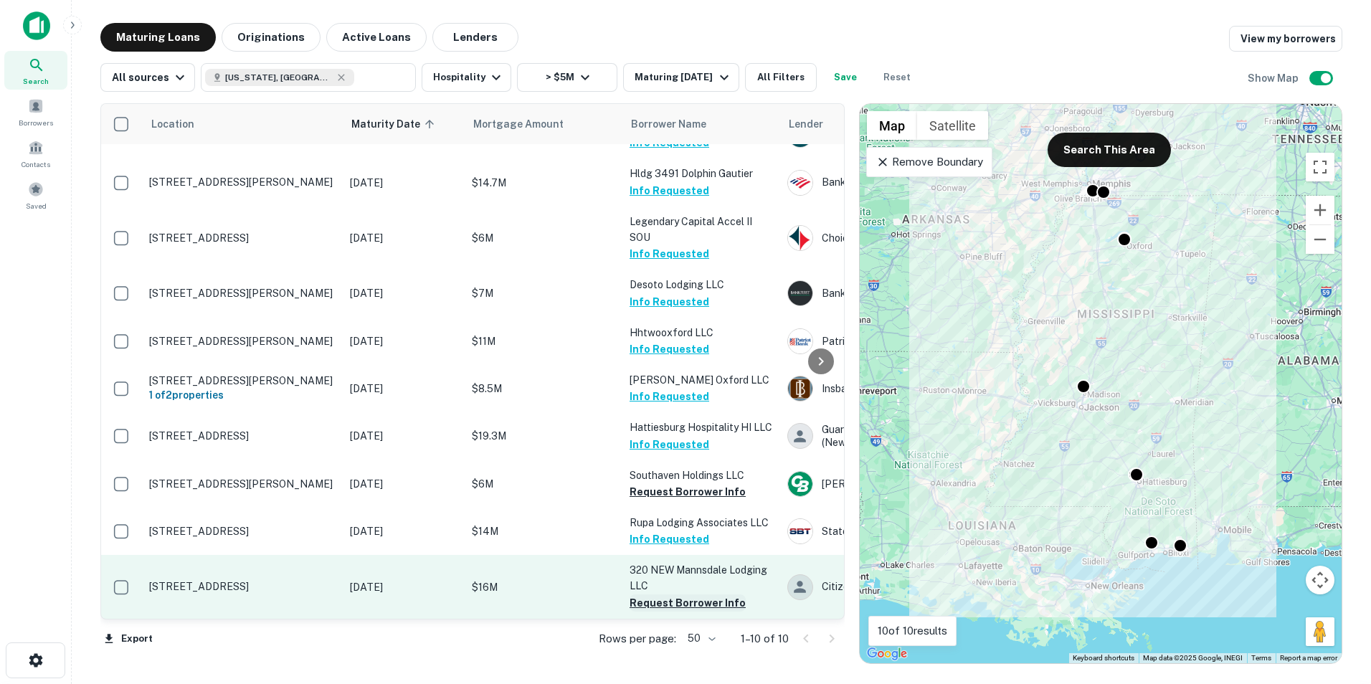
click at [677, 594] on button "Request Borrower Info" at bounding box center [687, 602] width 116 height 17
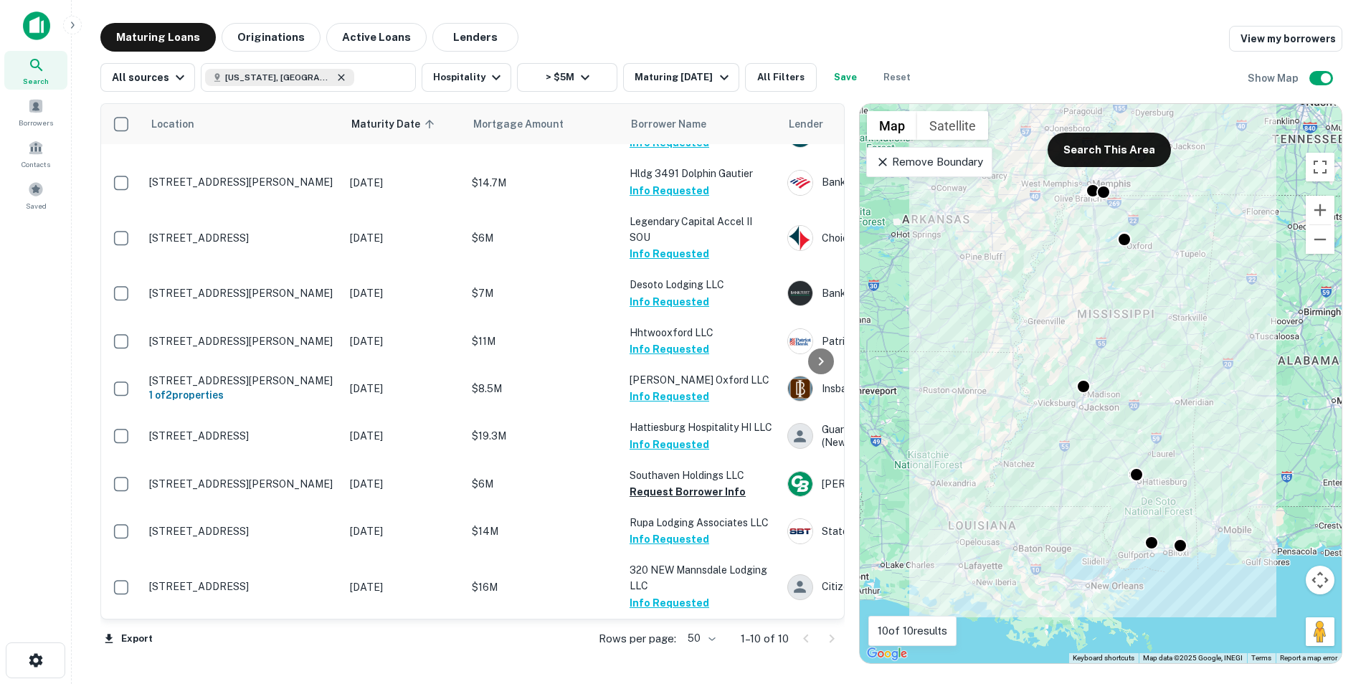
click at [335, 80] on icon at bounding box center [340, 77] width 11 height 11
type input "**********"
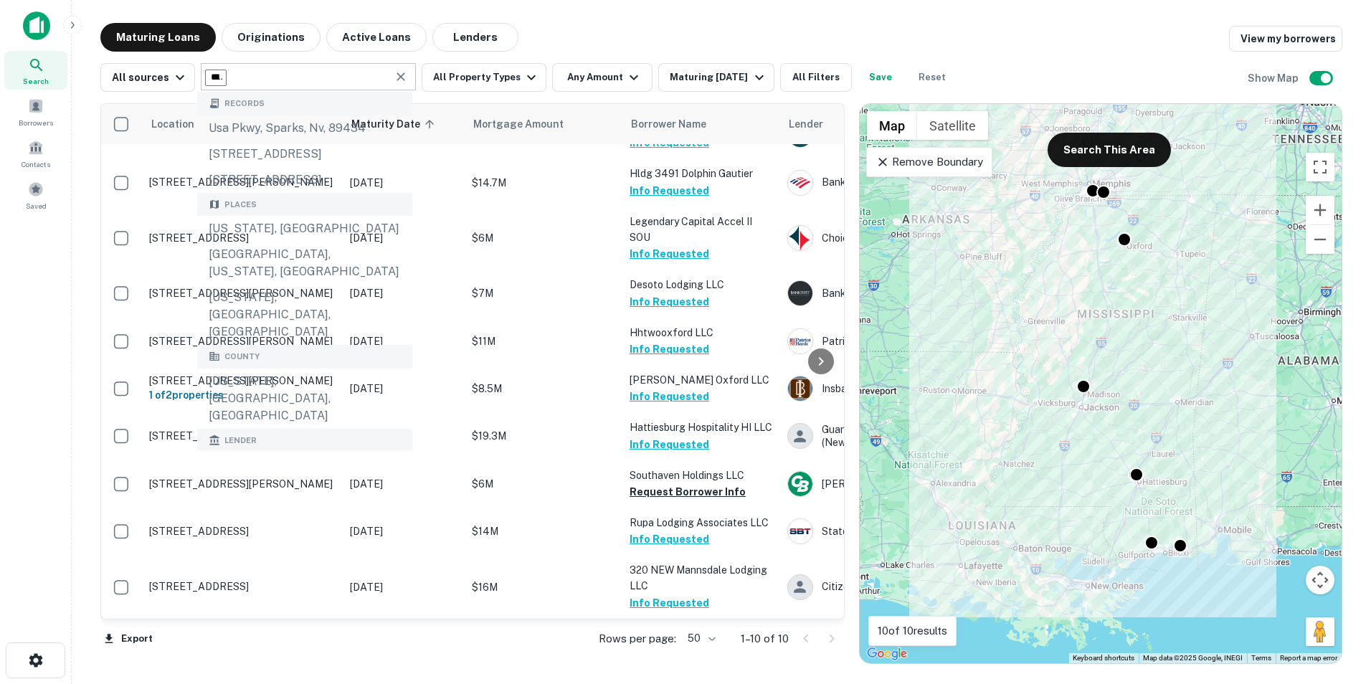
click at [397, 78] on icon "Clear" at bounding box center [400, 76] width 9 height 9
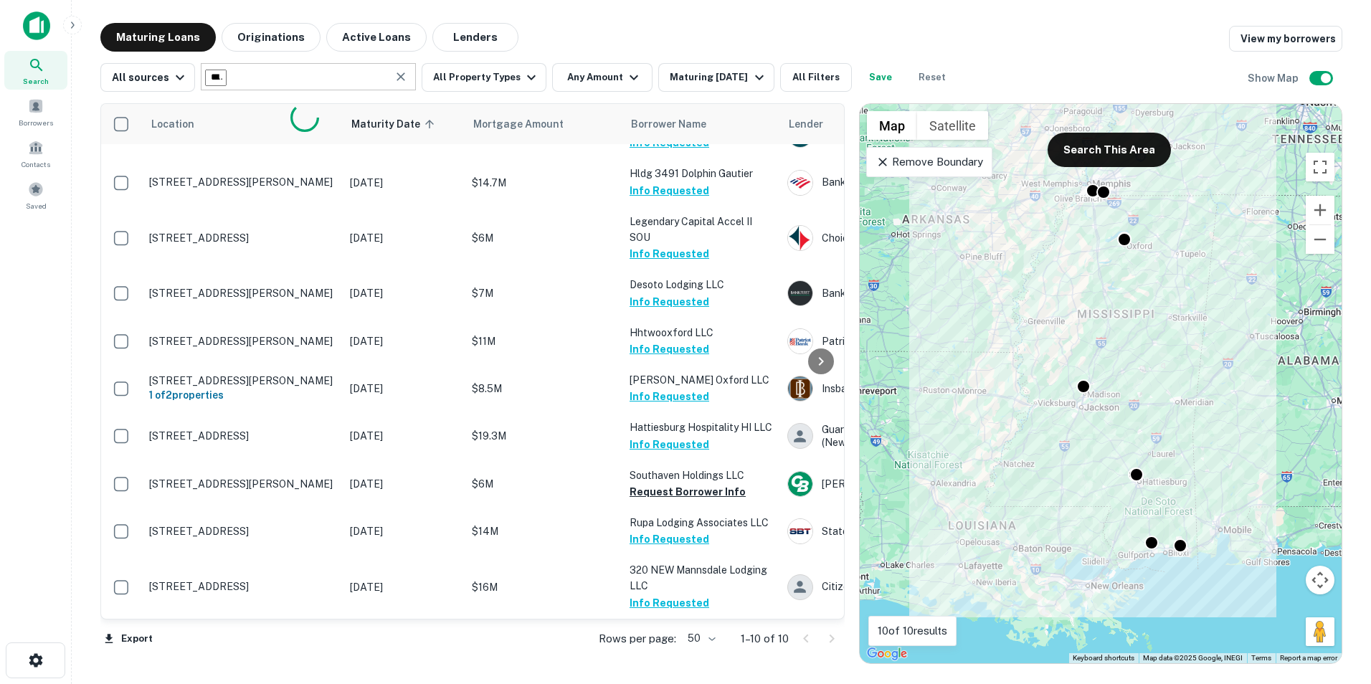
type input "*********"
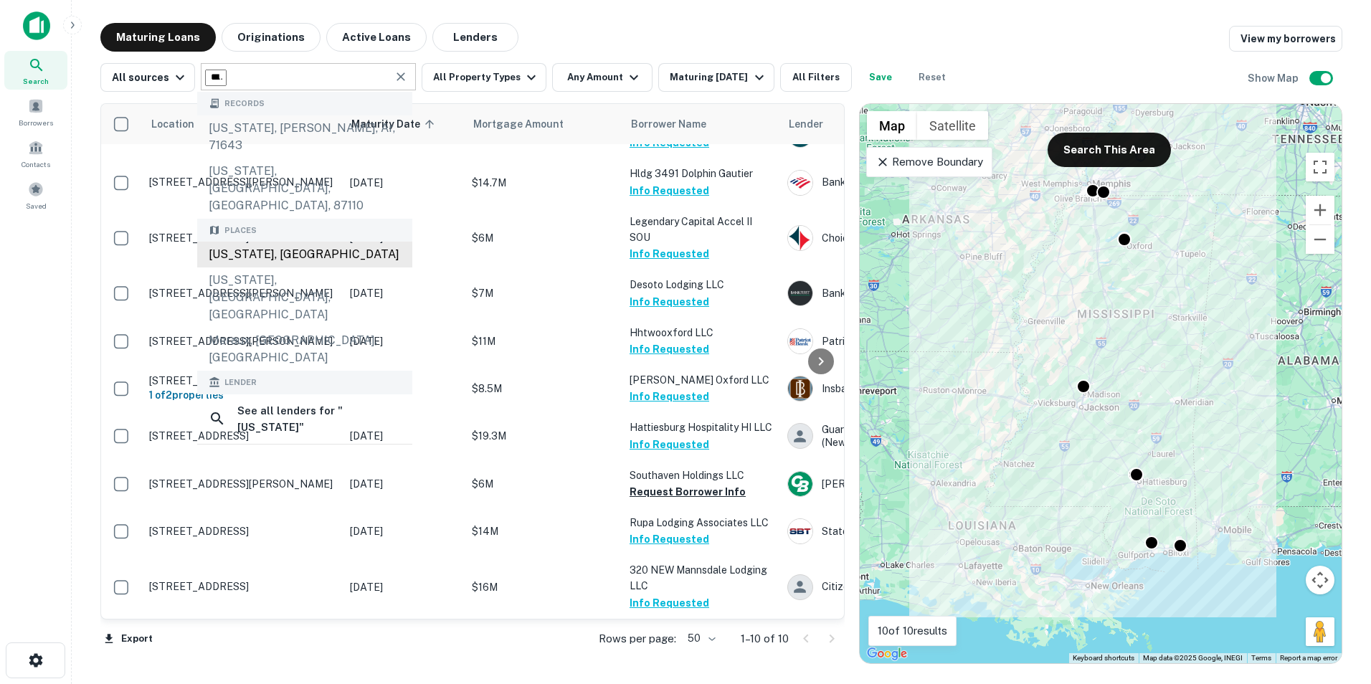
click at [292, 242] on div "[US_STATE], [GEOGRAPHIC_DATA]" at bounding box center [304, 255] width 215 height 26
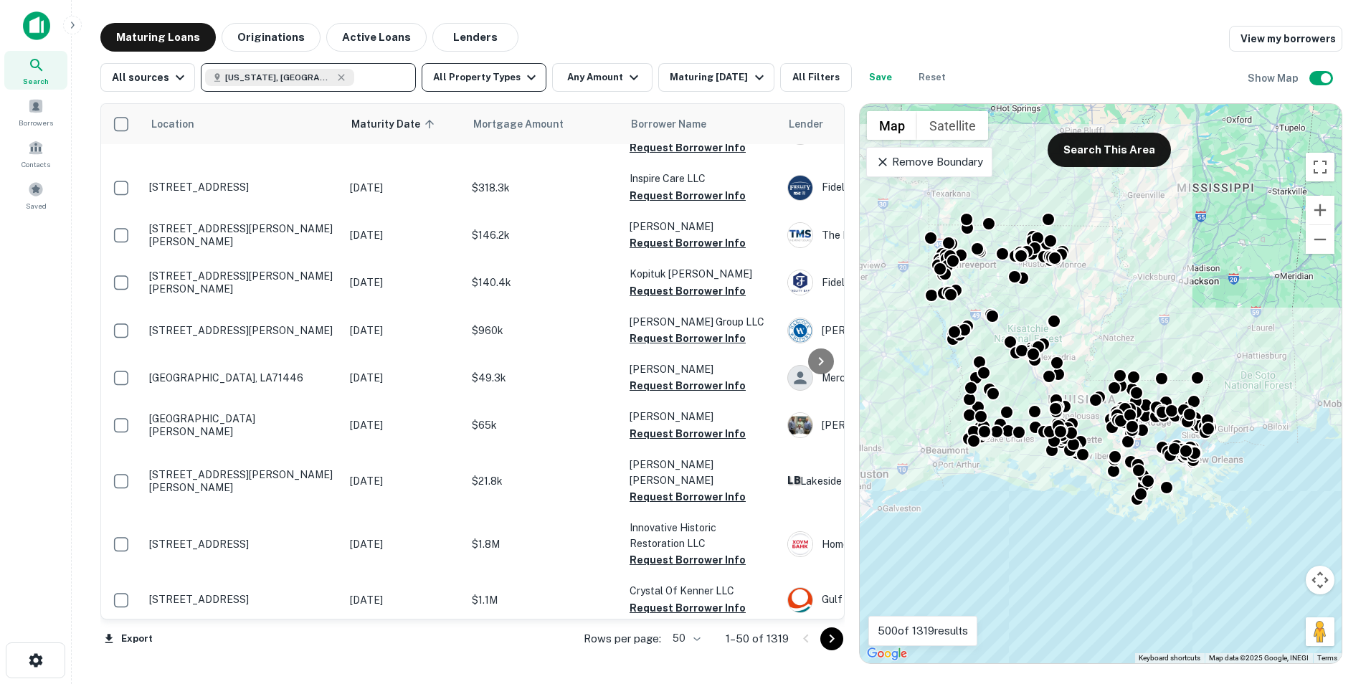
click at [523, 72] on icon "button" at bounding box center [531, 77] width 17 height 17
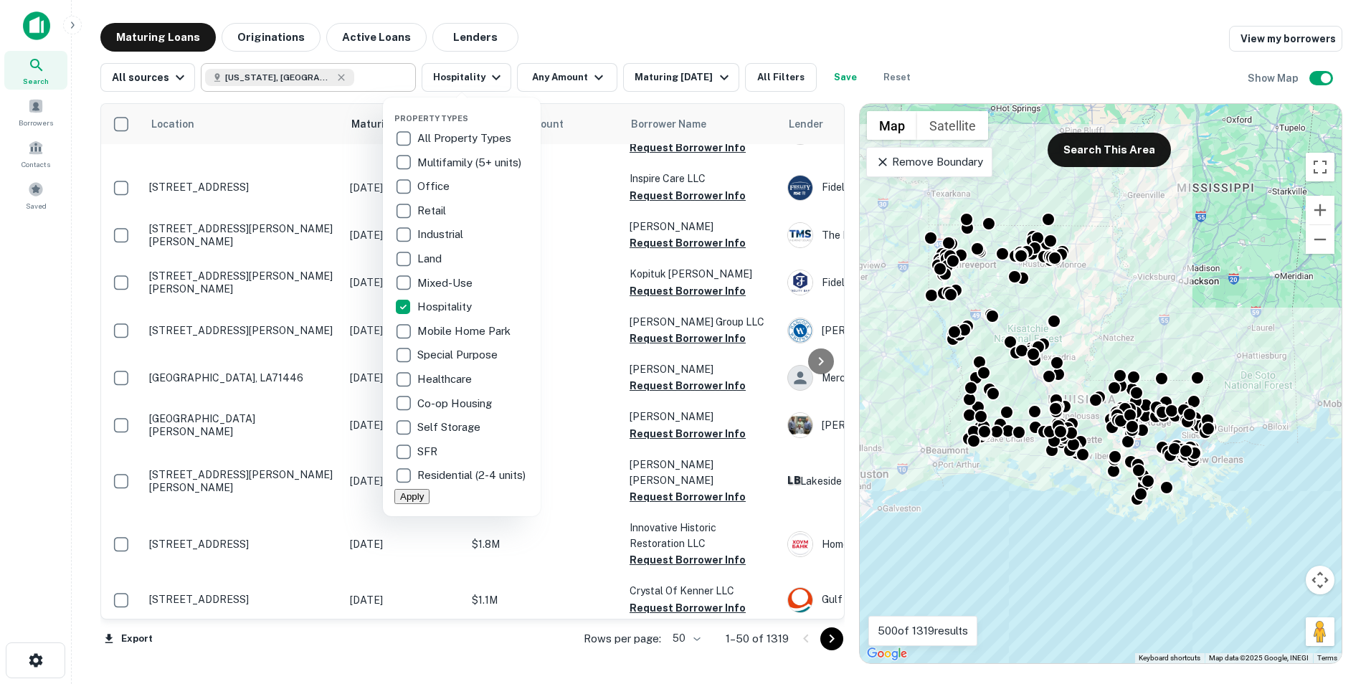
click at [587, 77] on div at bounding box center [685, 342] width 1371 height 684
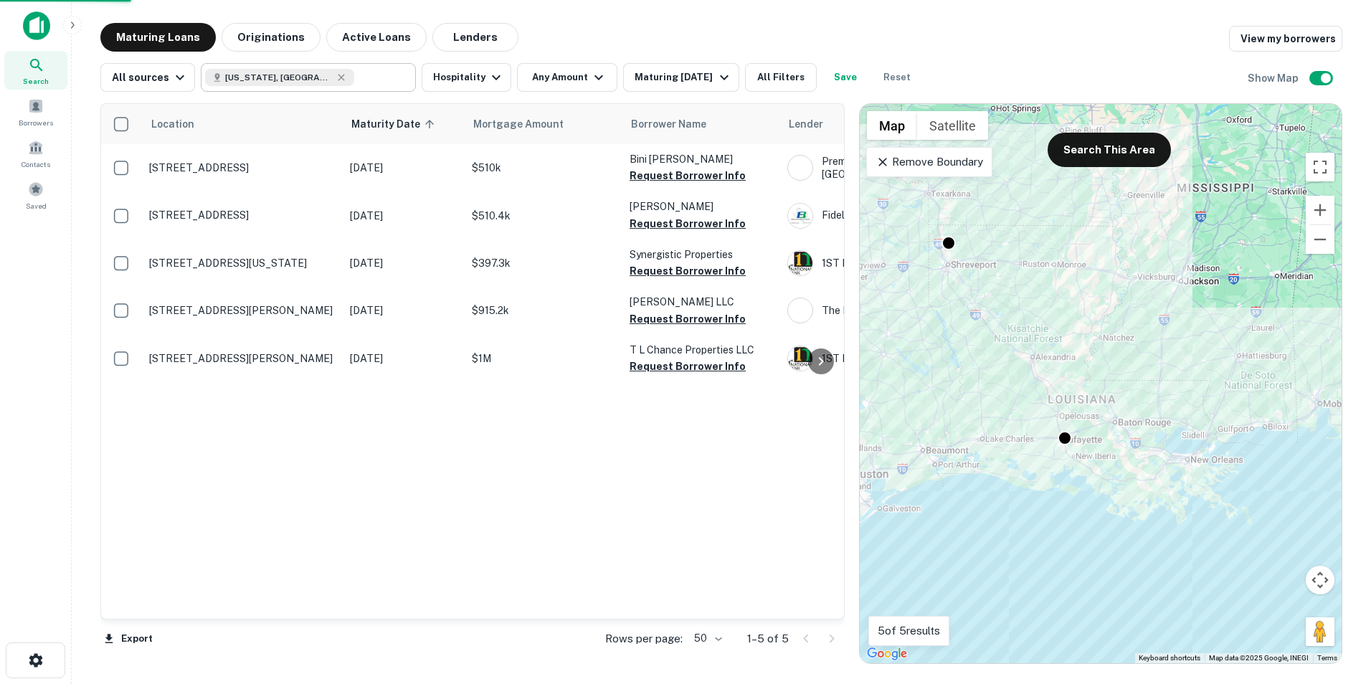
scroll to position [0, 1]
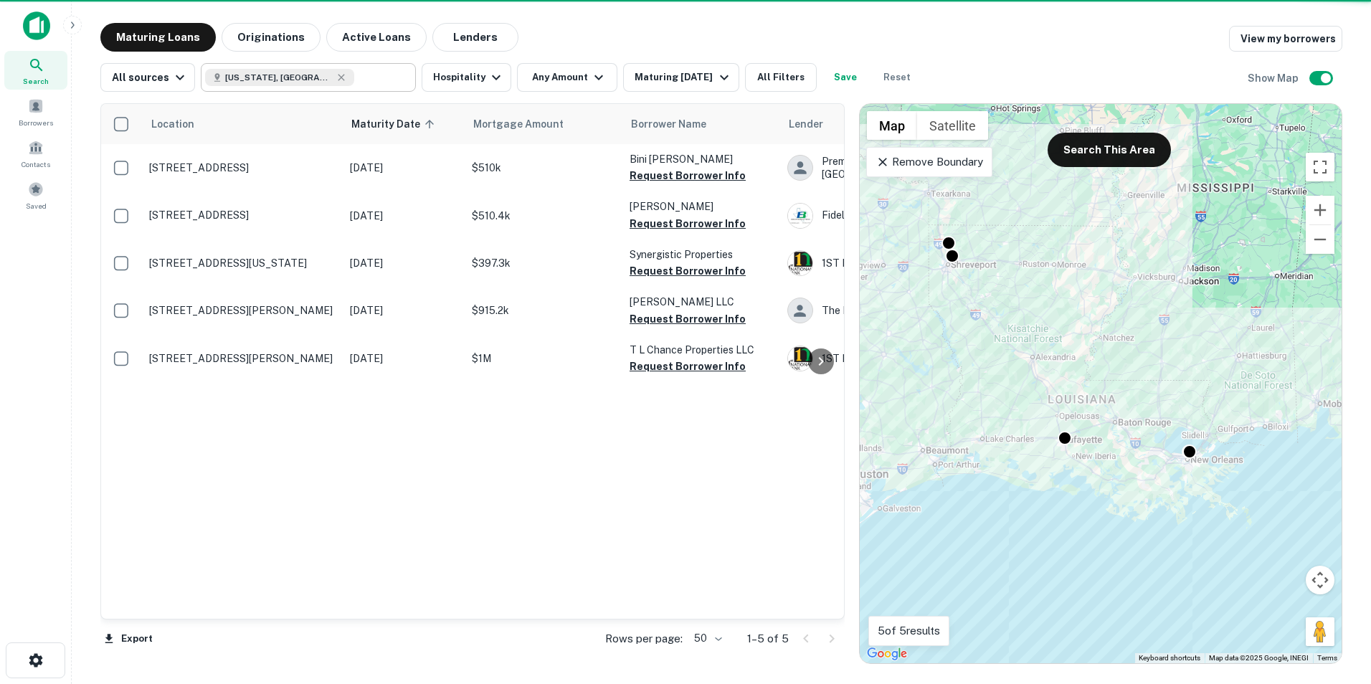
click at [590, 77] on icon "button" at bounding box center [598, 77] width 17 height 17
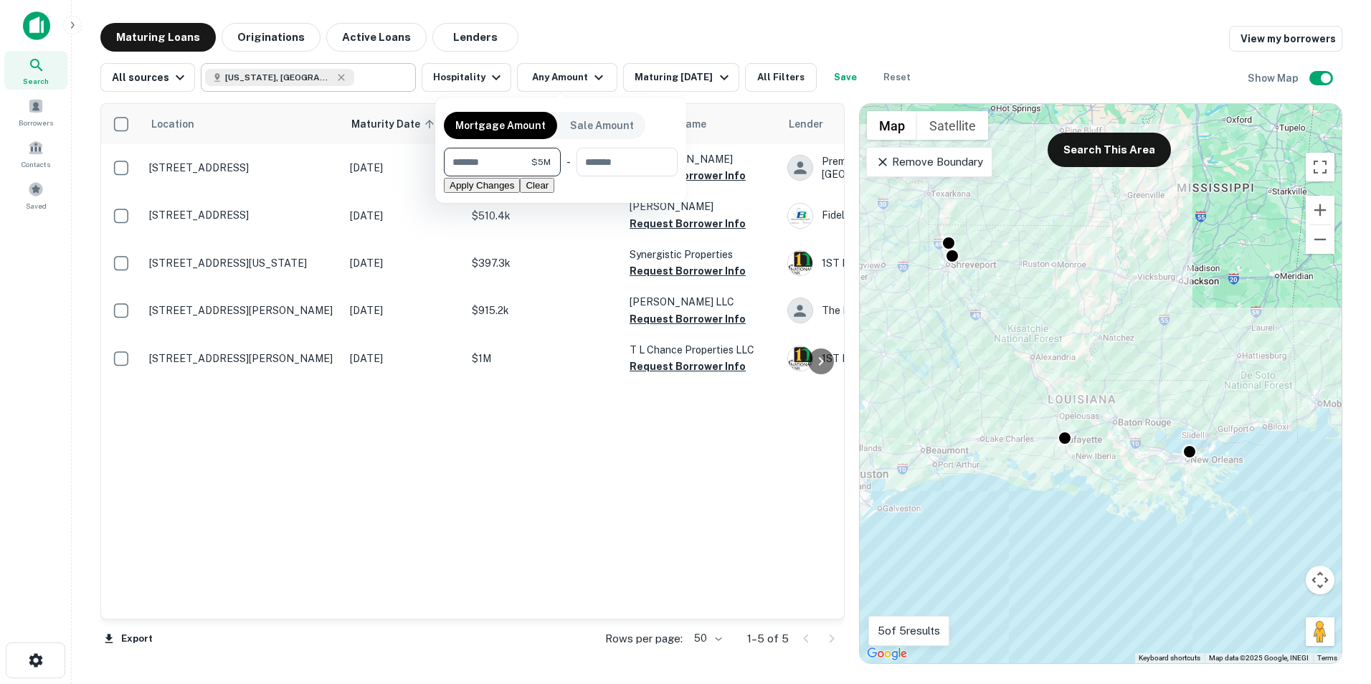
type input "*******"
click at [520, 191] on button "Apply Changes" at bounding box center [482, 185] width 76 height 15
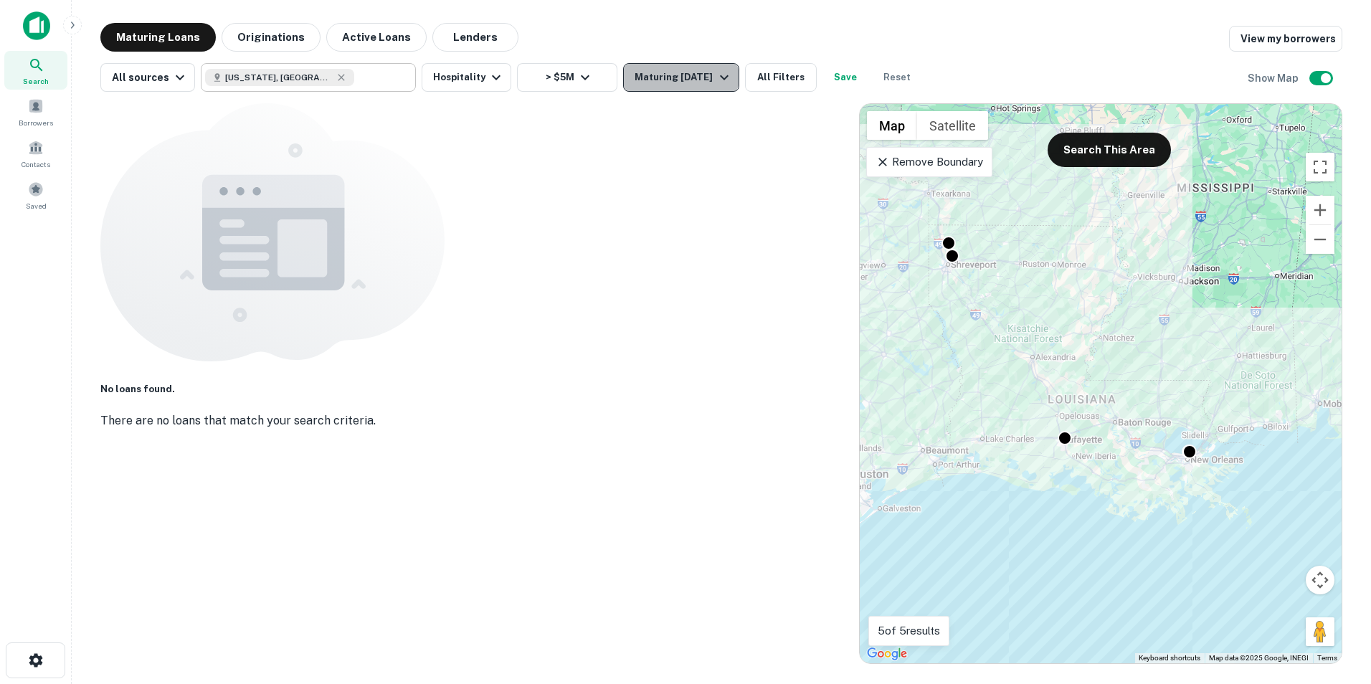
click at [688, 85] on div "Maturing [DATE]" at bounding box center [682, 77] width 97 height 17
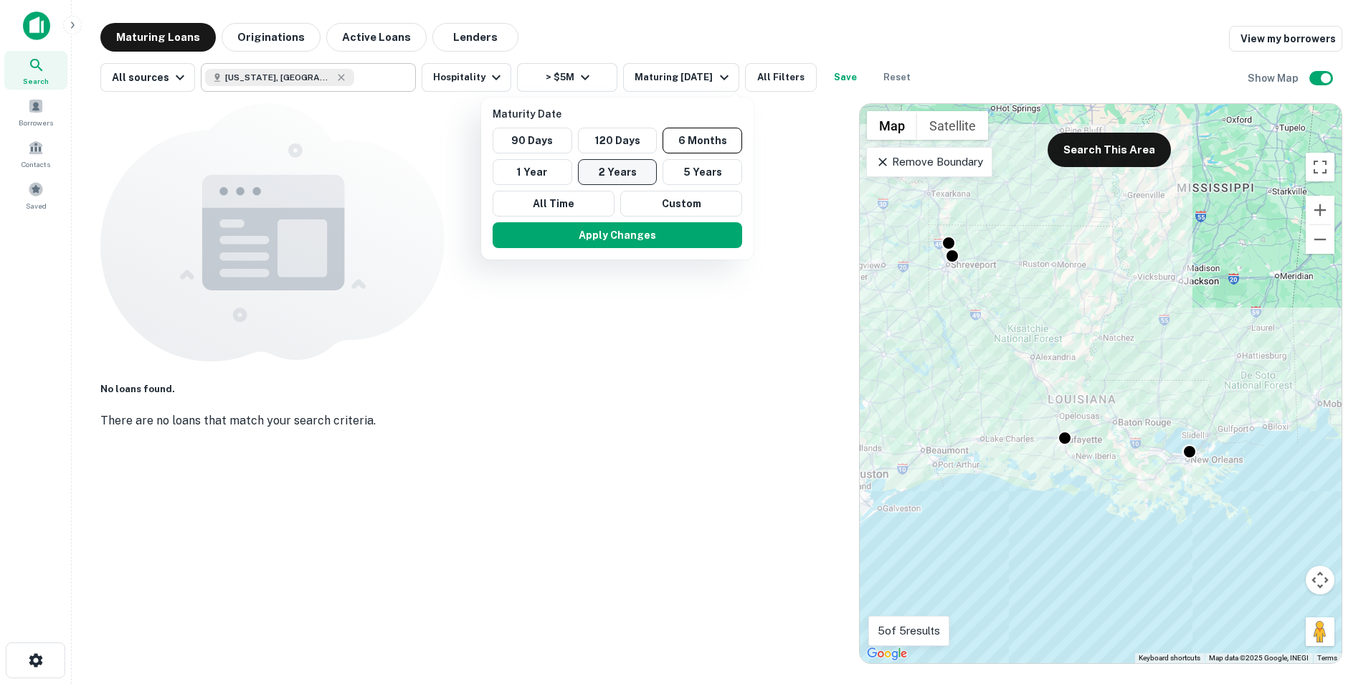
click at [635, 179] on button "2 Years" at bounding box center [618, 172] width 80 height 26
click at [610, 231] on button "Apply Changes" at bounding box center [607, 235] width 249 height 26
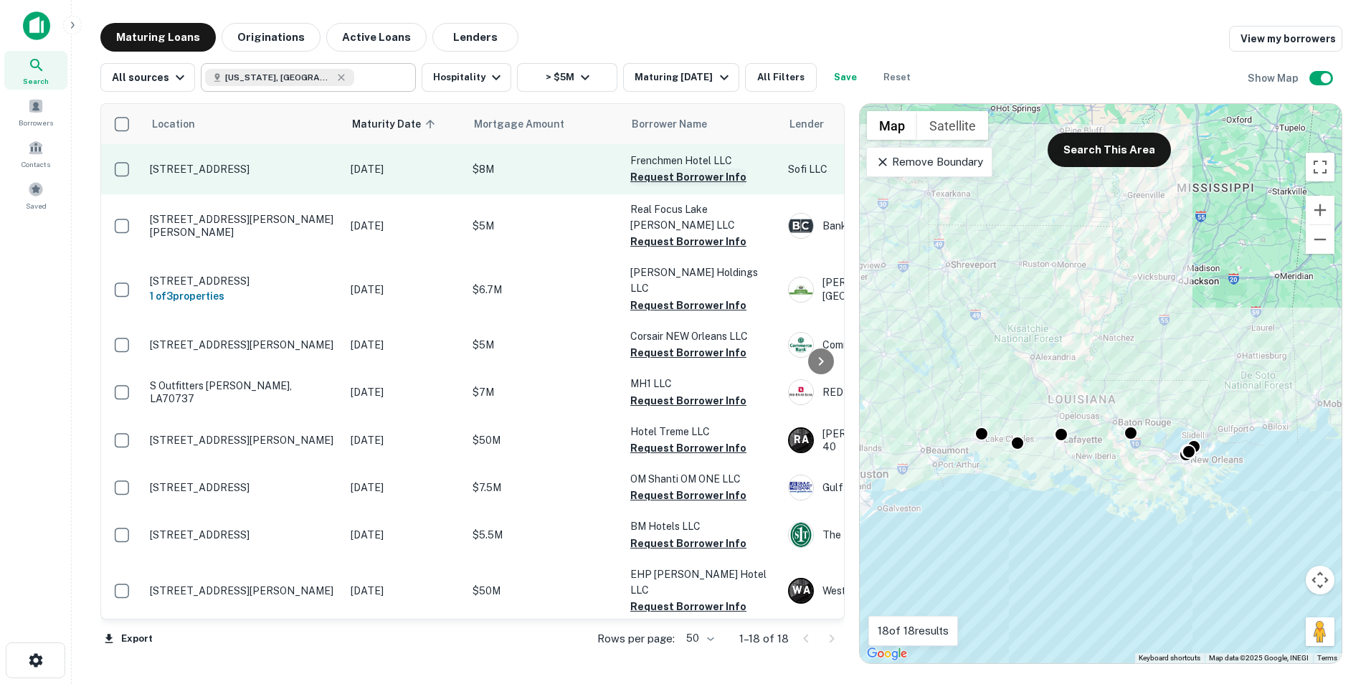
click at [653, 178] on button "Request Borrower Info" at bounding box center [688, 176] width 116 height 17
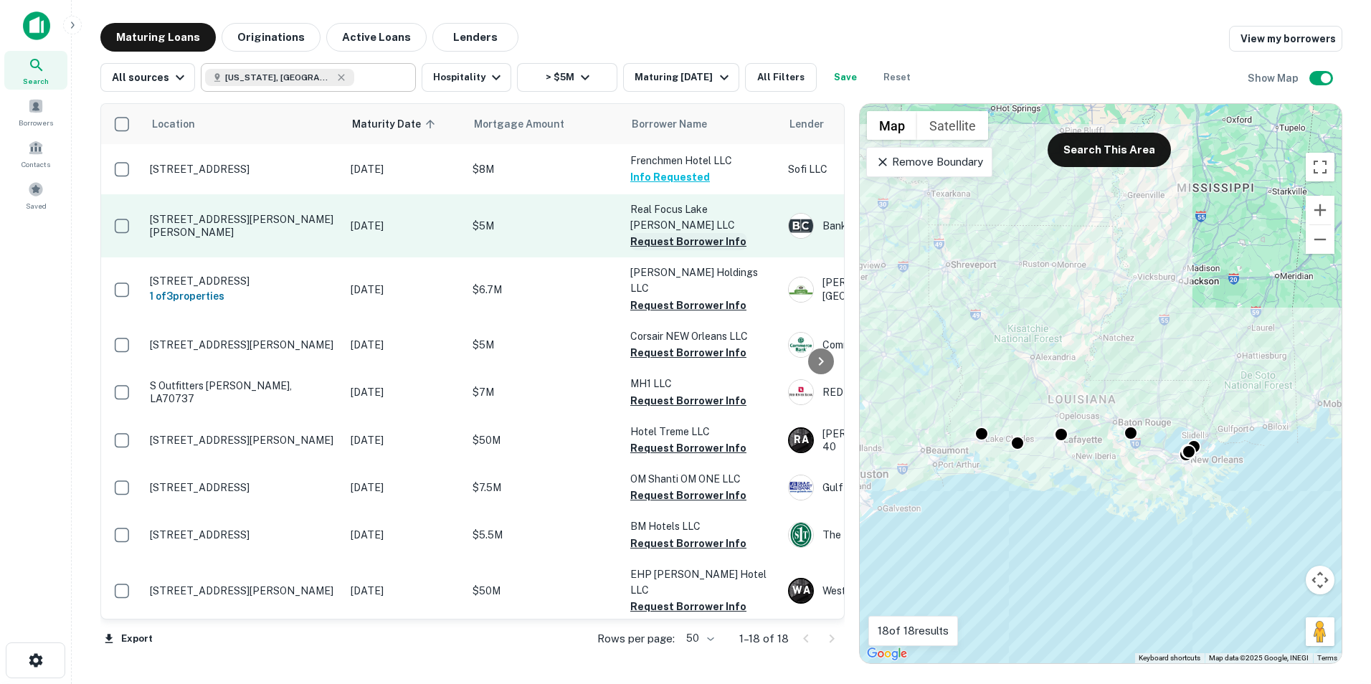
click at [650, 233] on button "Request Borrower Info" at bounding box center [688, 241] width 116 height 17
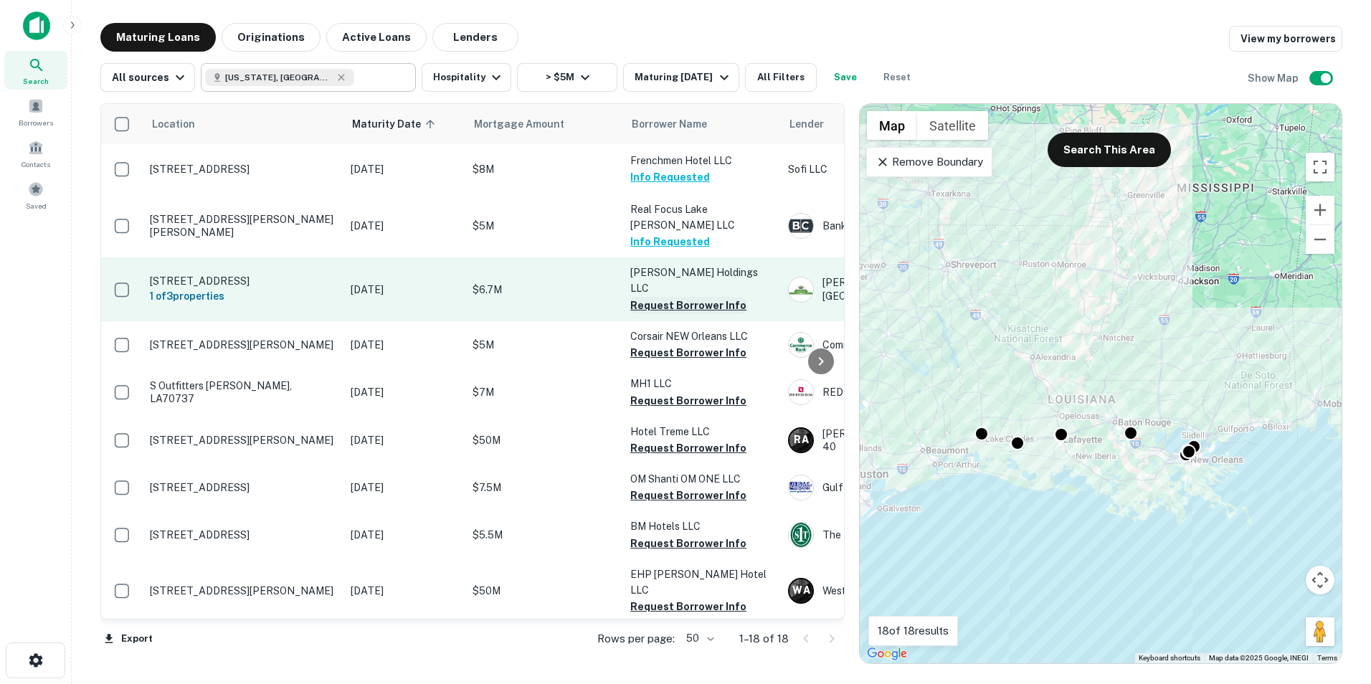
click at [652, 297] on button "Request Borrower Info" at bounding box center [688, 305] width 116 height 17
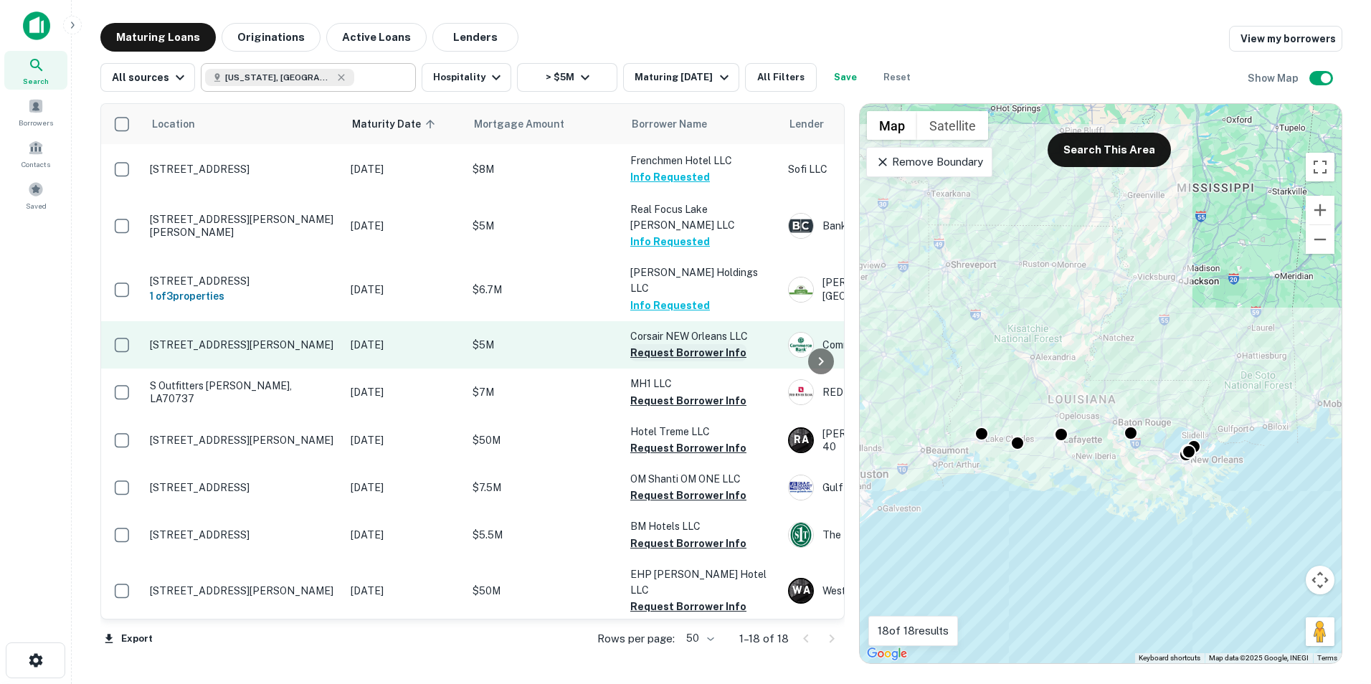
click at [652, 344] on button "Request Borrower Info" at bounding box center [688, 352] width 116 height 17
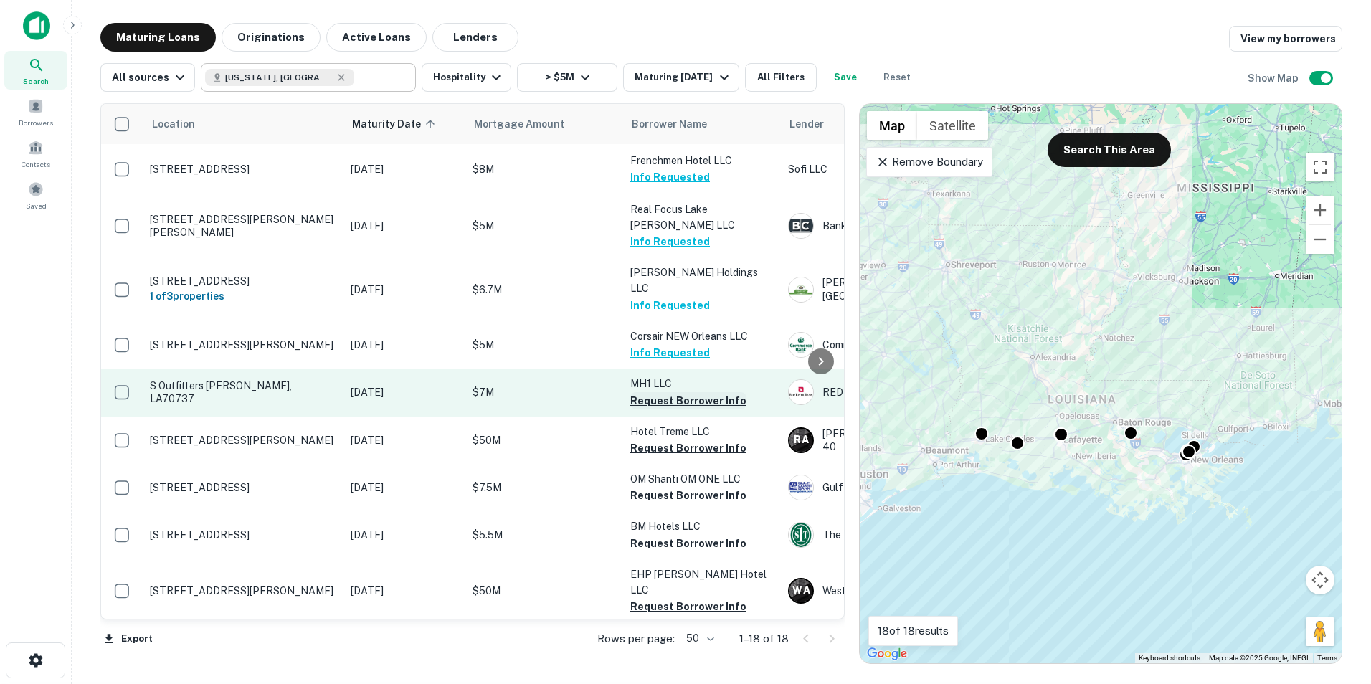
click at [652, 392] on button "Request Borrower Info" at bounding box center [688, 400] width 116 height 17
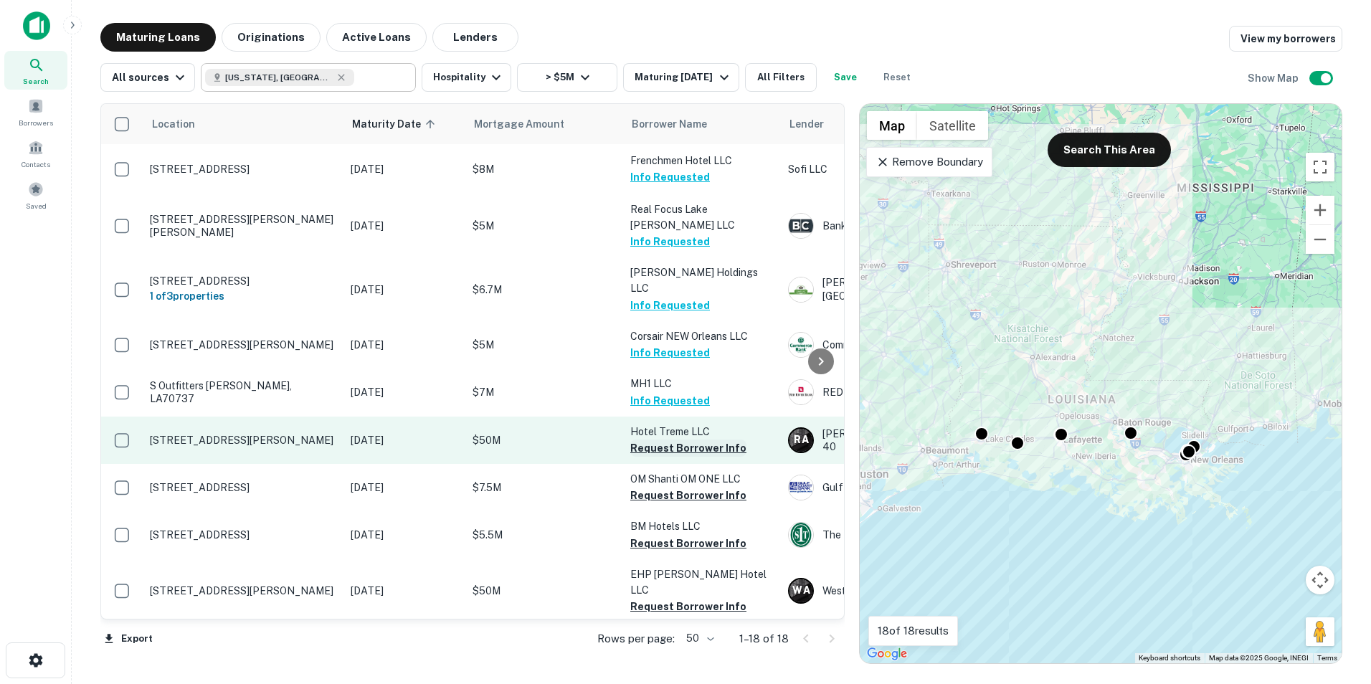
click at [659, 439] on button "Request Borrower Info" at bounding box center [688, 447] width 116 height 17
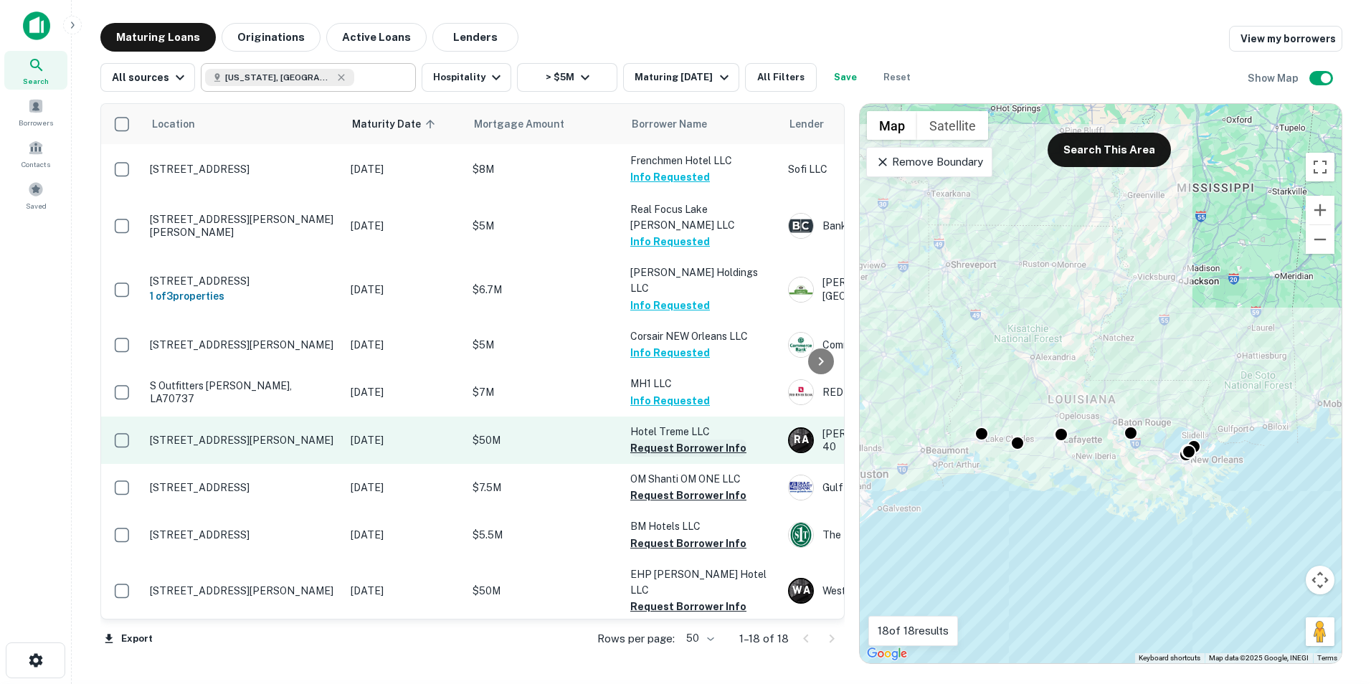
click at [668, 439] on button "Request Borrower Info" at bounding box center [688, 447] width 116 height 17
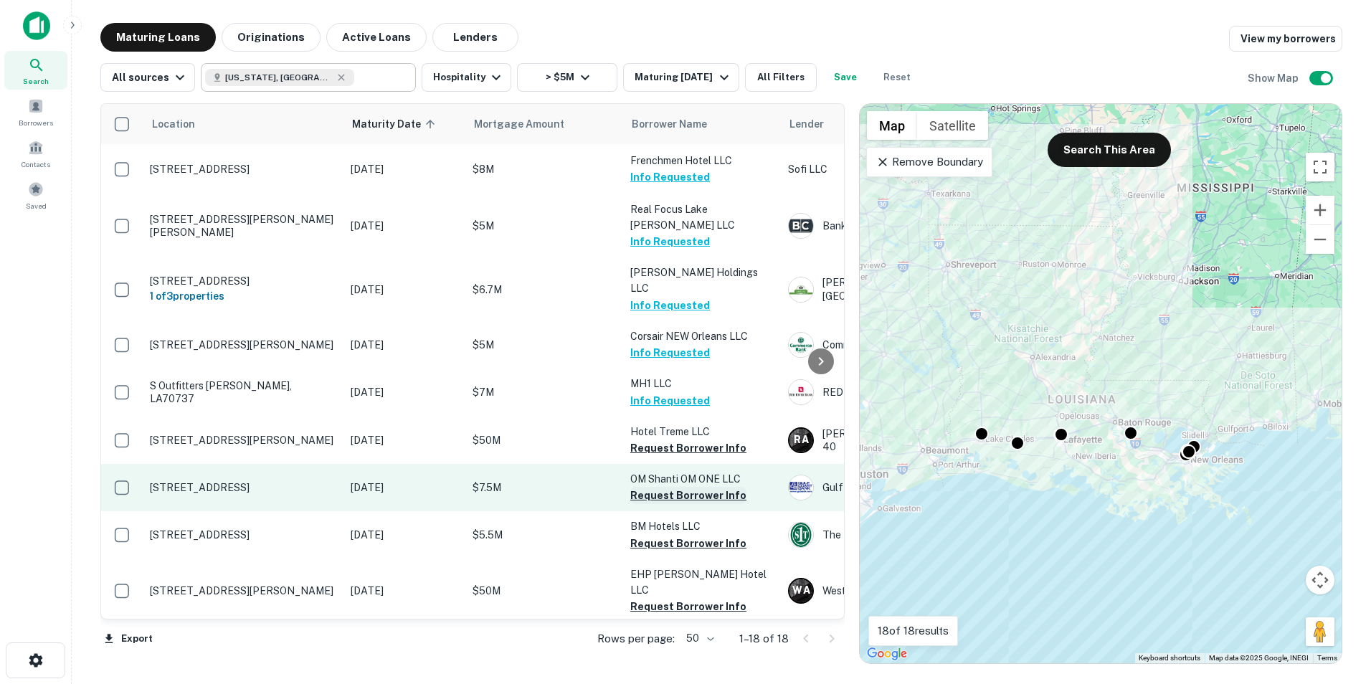
click at [697, 487] on button "Request Borrower Info" at bounding box center [688, 495] width 116 height 17
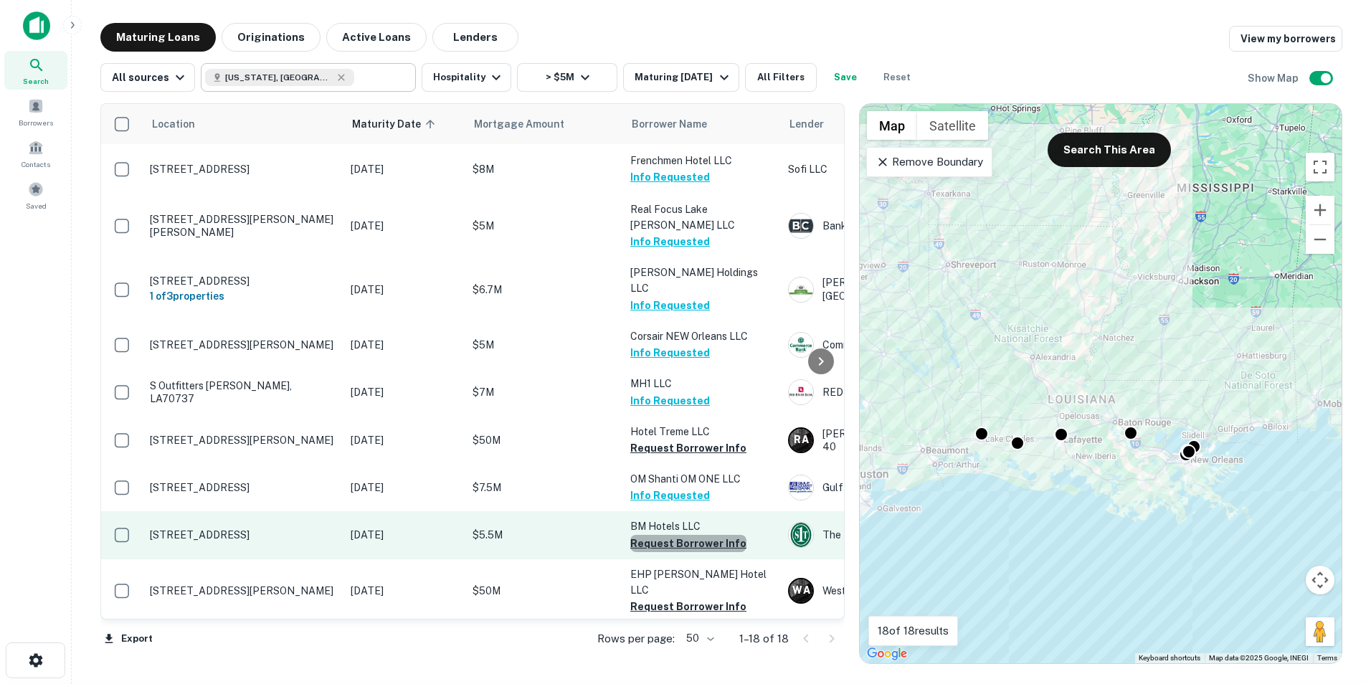
click at [692, 535] on button "Request Borrower Info" at bounding box center [688, 543] width 116 height 17
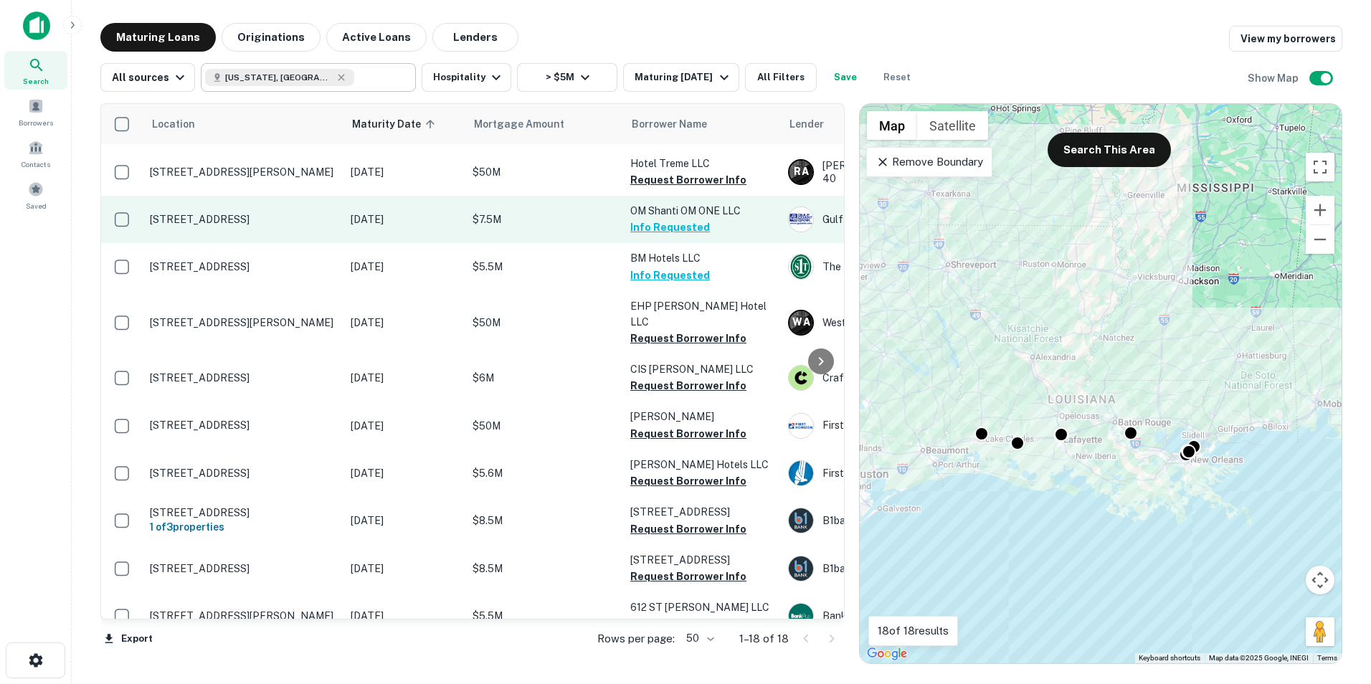
scroll to position [267, 0]
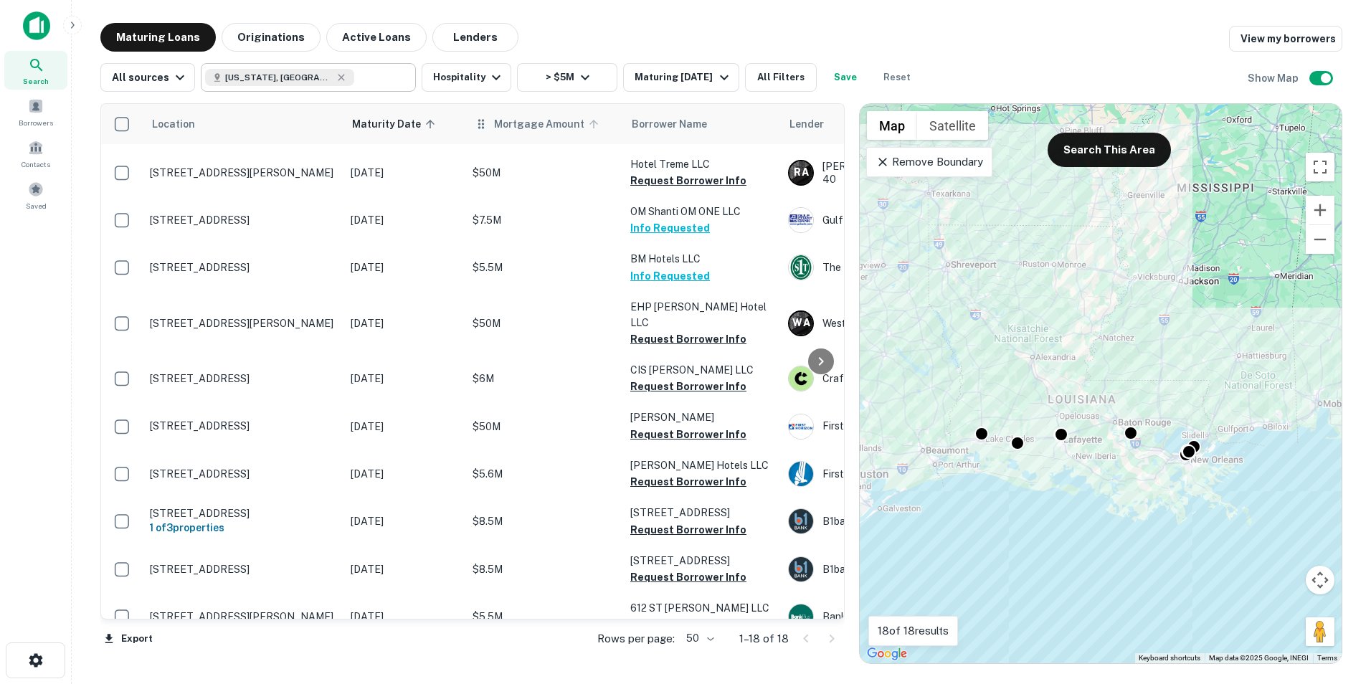
click at [502, 128] on span "Mortgage Amount" at bounding box center [548, 123] width 109 height 17
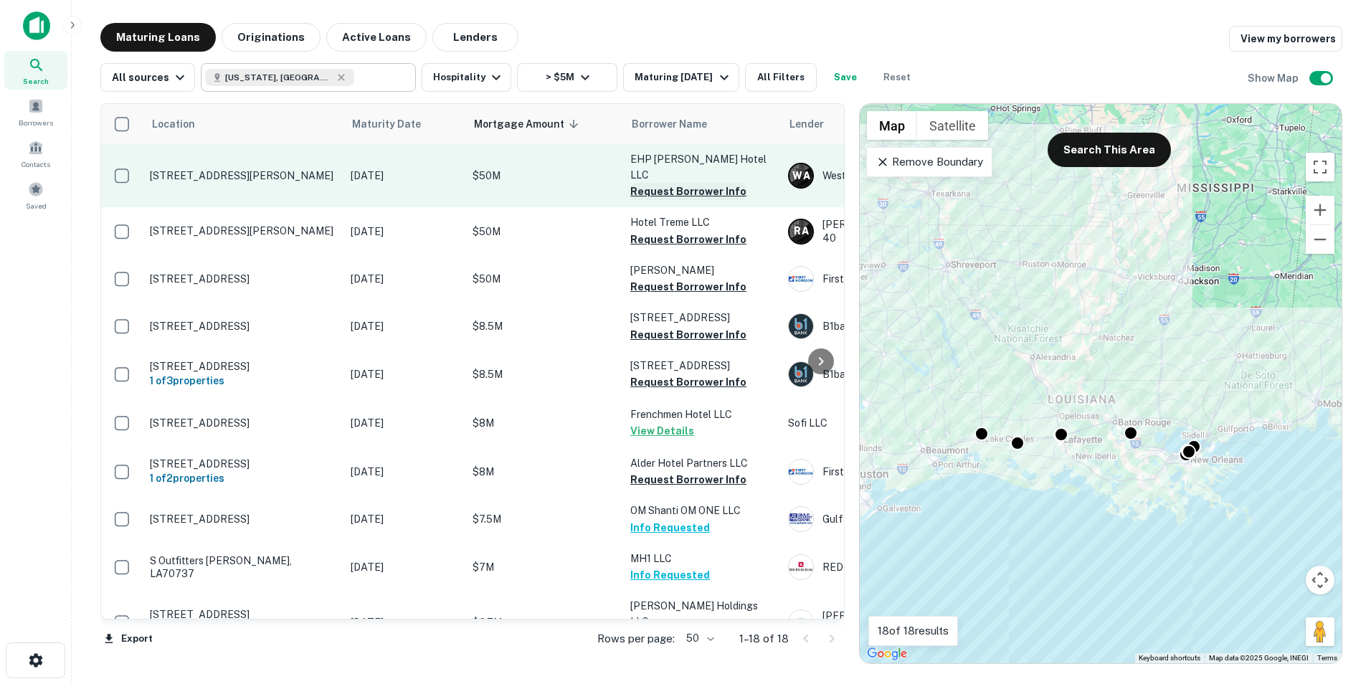
click at [674, 183] on button "Request Borrower Info" at bounding box center [688, 191] width 116 height 17
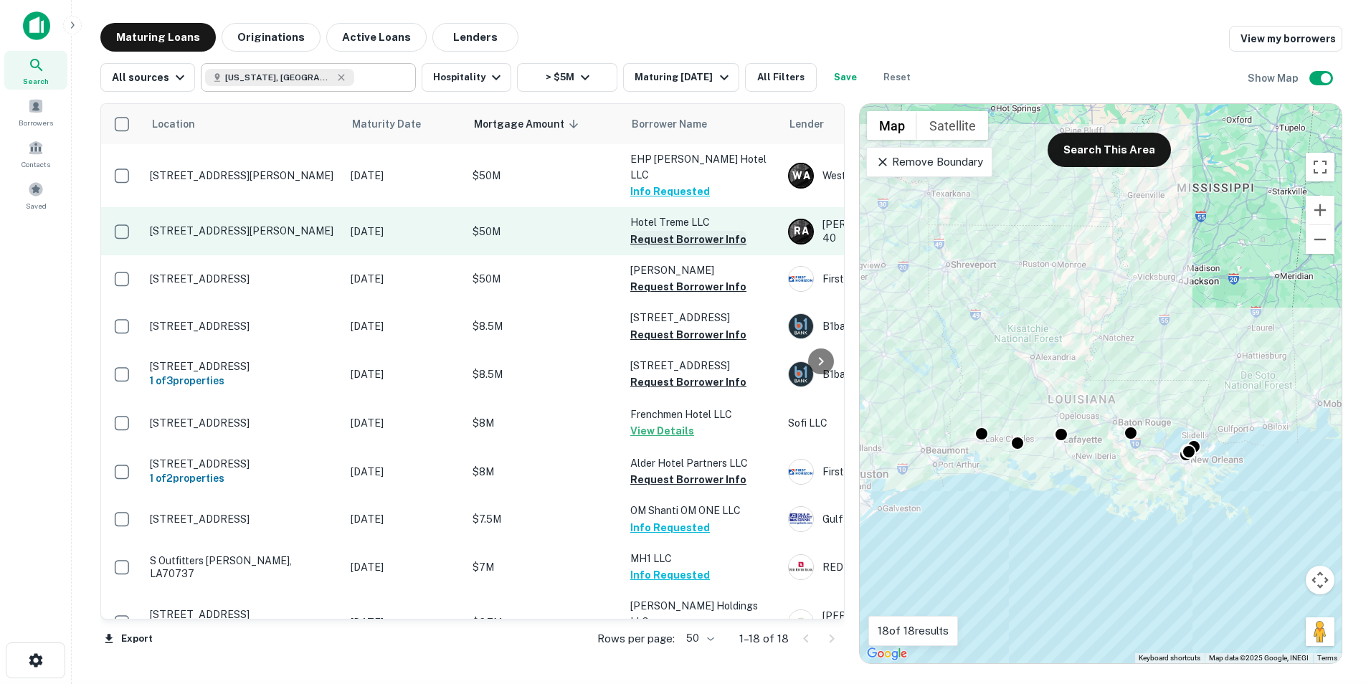
click at [669, 231] on button "Request Borrower Info" at bounding box center [688, 239] width 116 height 17
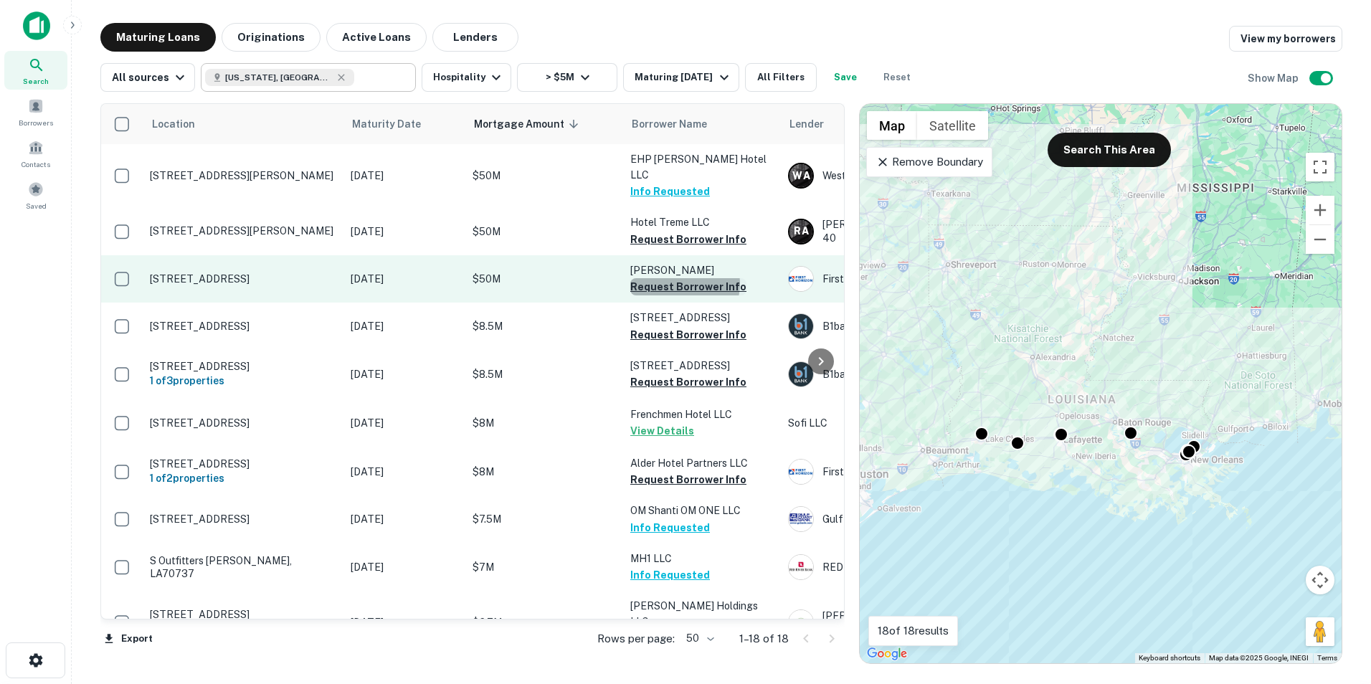
click at [682, 278] on button "Request Borrower Info" at bounding box center [688, 286] width 116 height 17
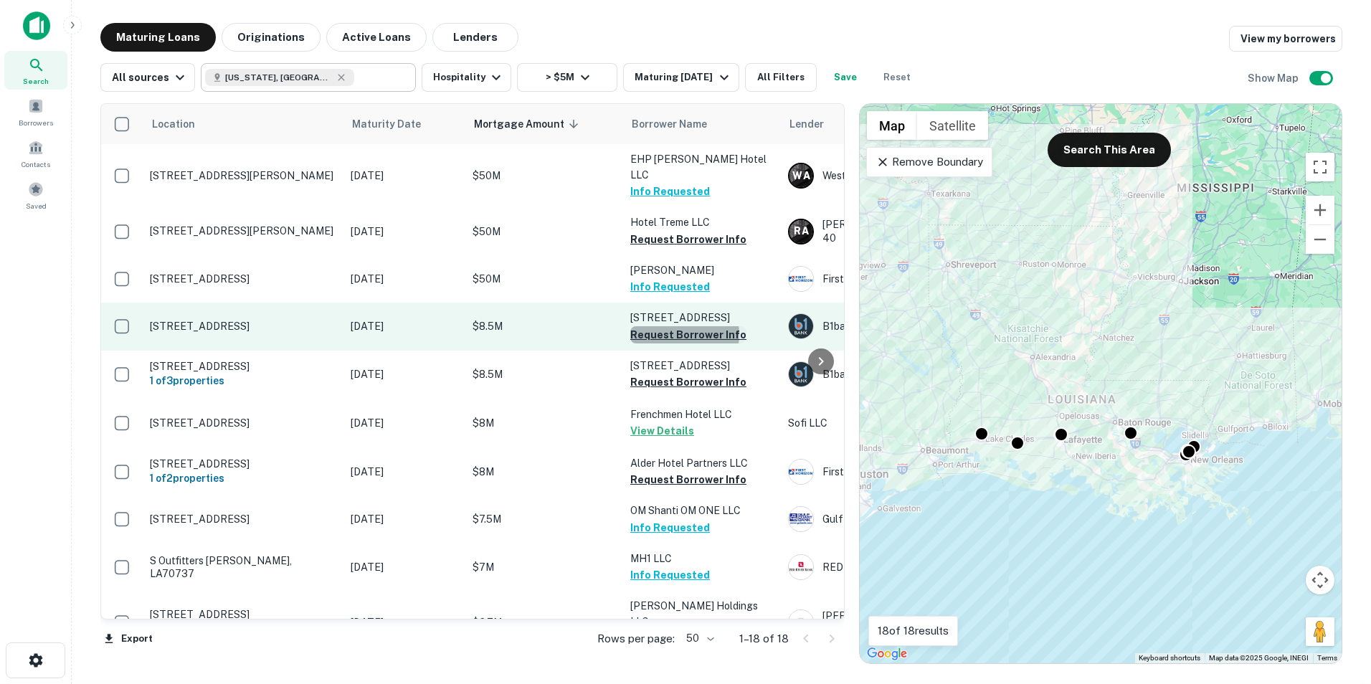
click at [676, 326] on button "Request Borrower Info" at bounding box center [688, 334] width 116 height 17
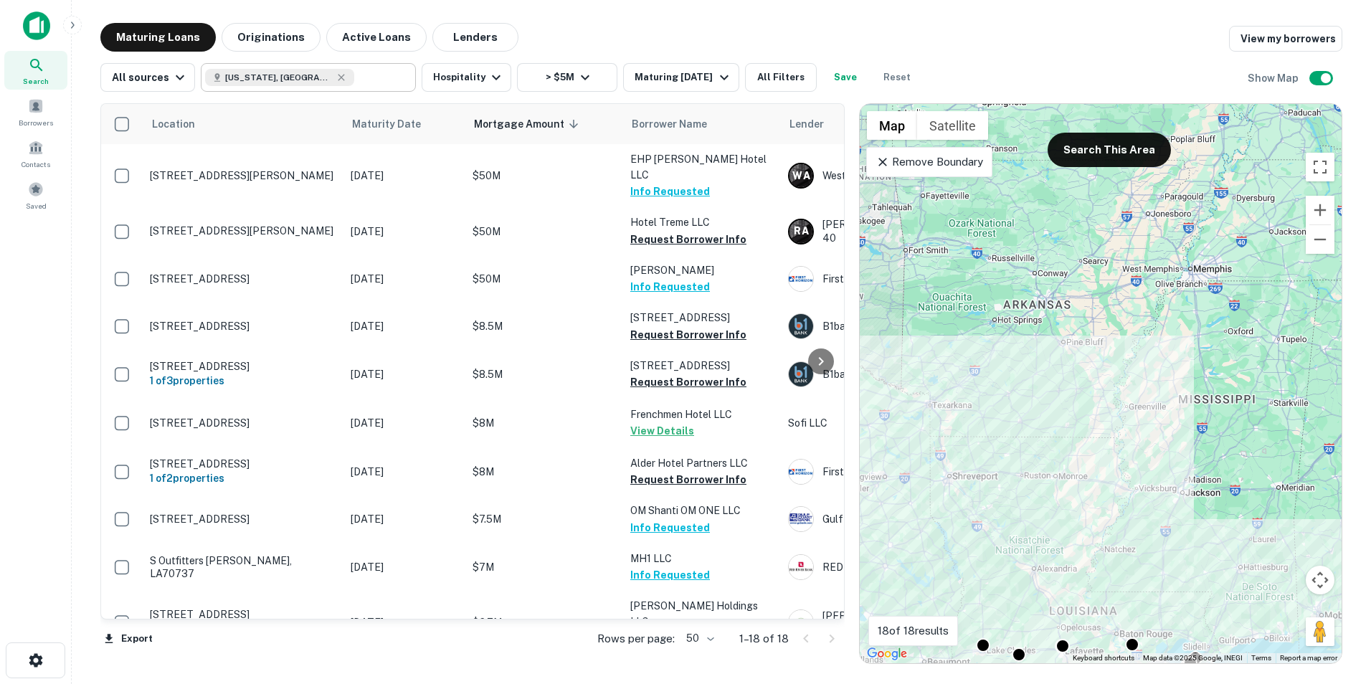
drag, startPoint x: 1014, startPoint y: 307, endPoint x: 1014, endPoint y: 520, distance: 212.9
click at [1014, 520] on div "To activate drag with keyboard, press Alt + Enter. Once in keyboard drag state,…" at bounding box center [1100, 383] width 482 height 559
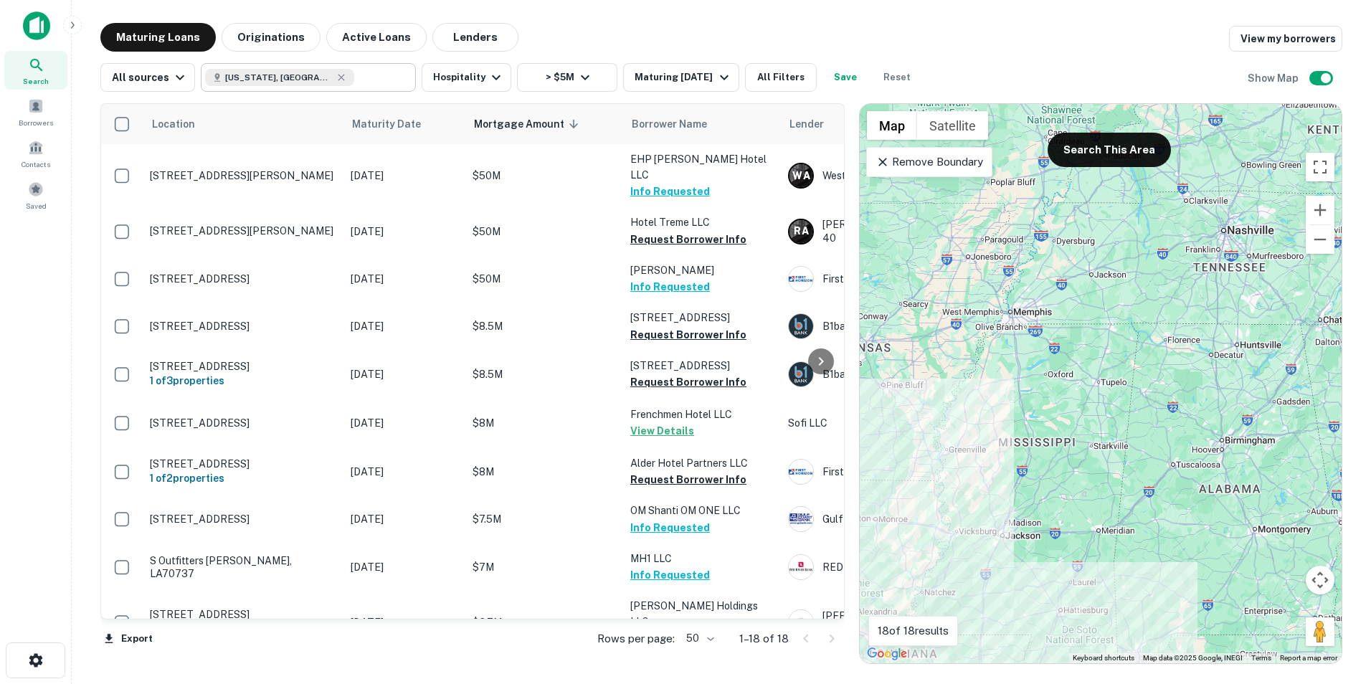
drag, startPoint x: 1115, startPoint y: 345, endPoint x: 934, endPoint y: 390, distance: 186.9
click at [934, 390] on div "To activate drag with keyboard, press Alt + Enter. Once in keyboard drag state,…" at bounding box center [1100, 383] width 482 height 559
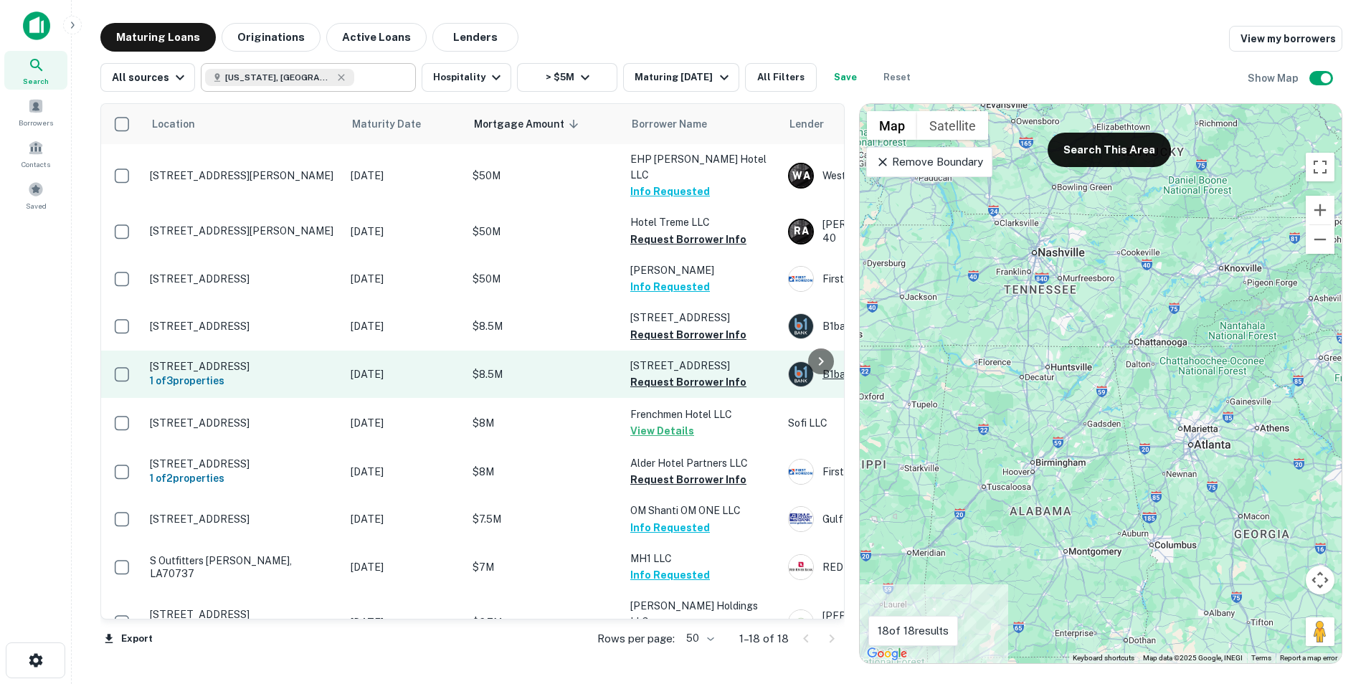
drag, startPoint x: 987, startPoint y: 331, endPoint x: 790, endPoint y: 354, distance: 198.5
click at [790, 354] on div "Location Maturity Date Mortgage Amount sorted descending Borrower Name Lender P…" at bounding box center [721, 378] width 1242 height 572
click at [790, 362] on img at bounding box center [800, 374] width 24 height 24
